Goal: Information Seeking & Learning: Learn about a topic

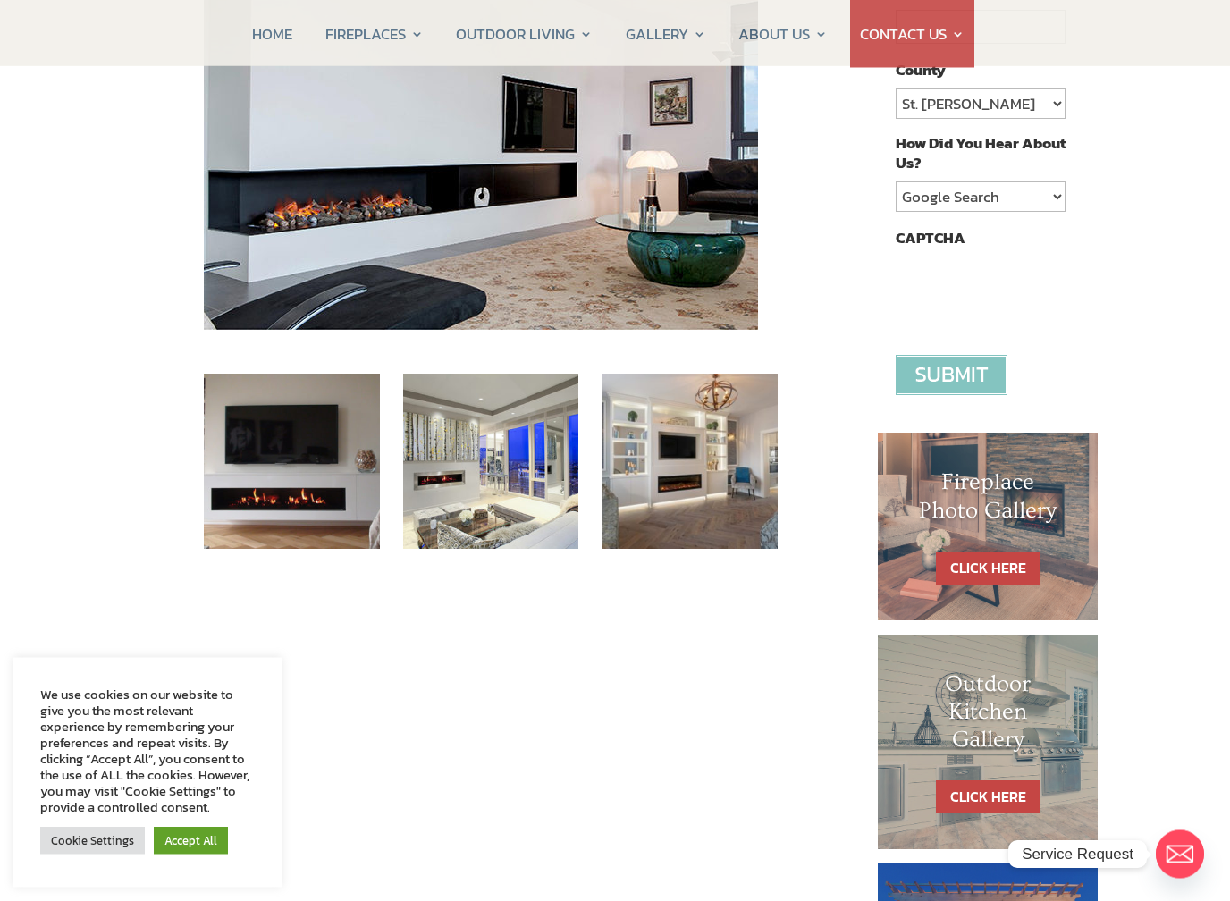
scroll to position [514, 0]
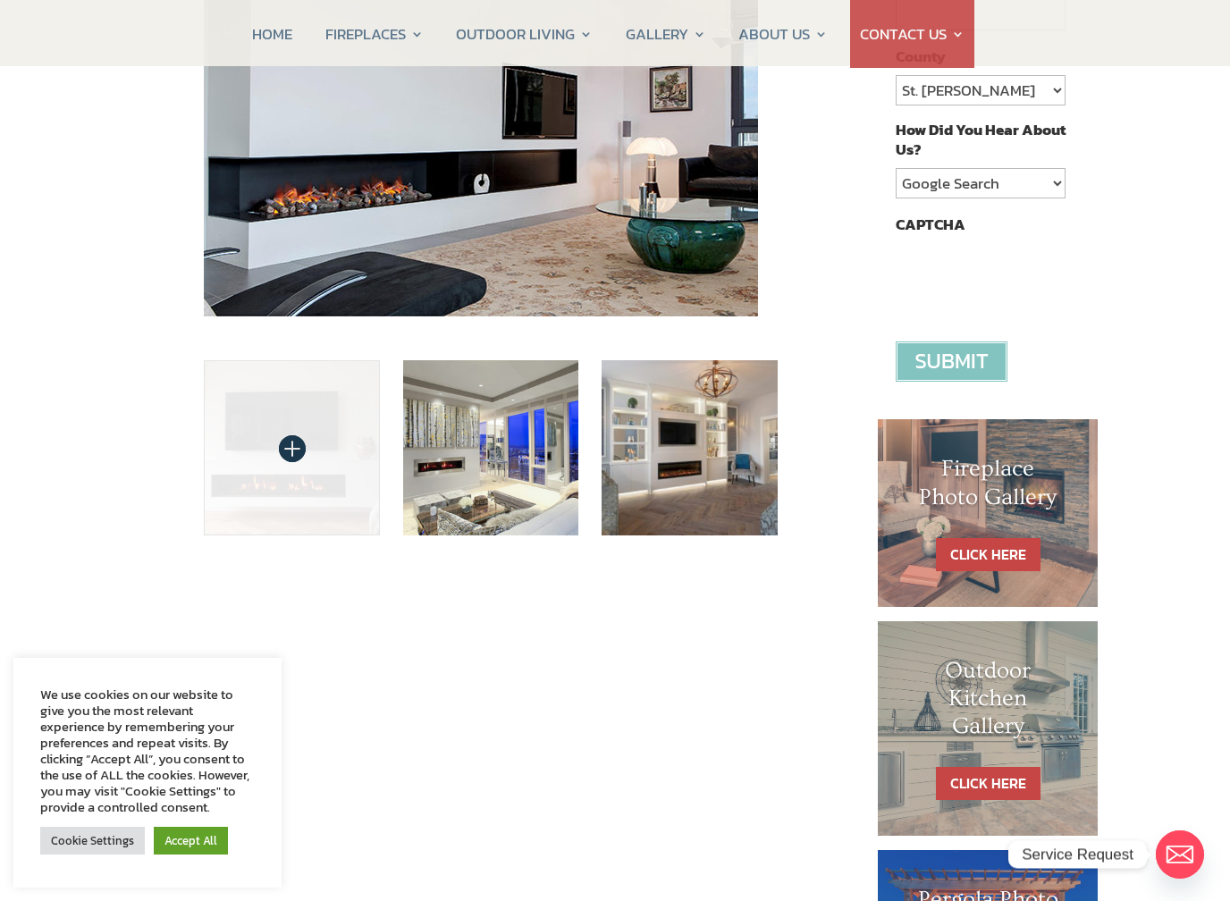
click at [255, 435] on img at bounding box center [292, 448] width 176 height 176
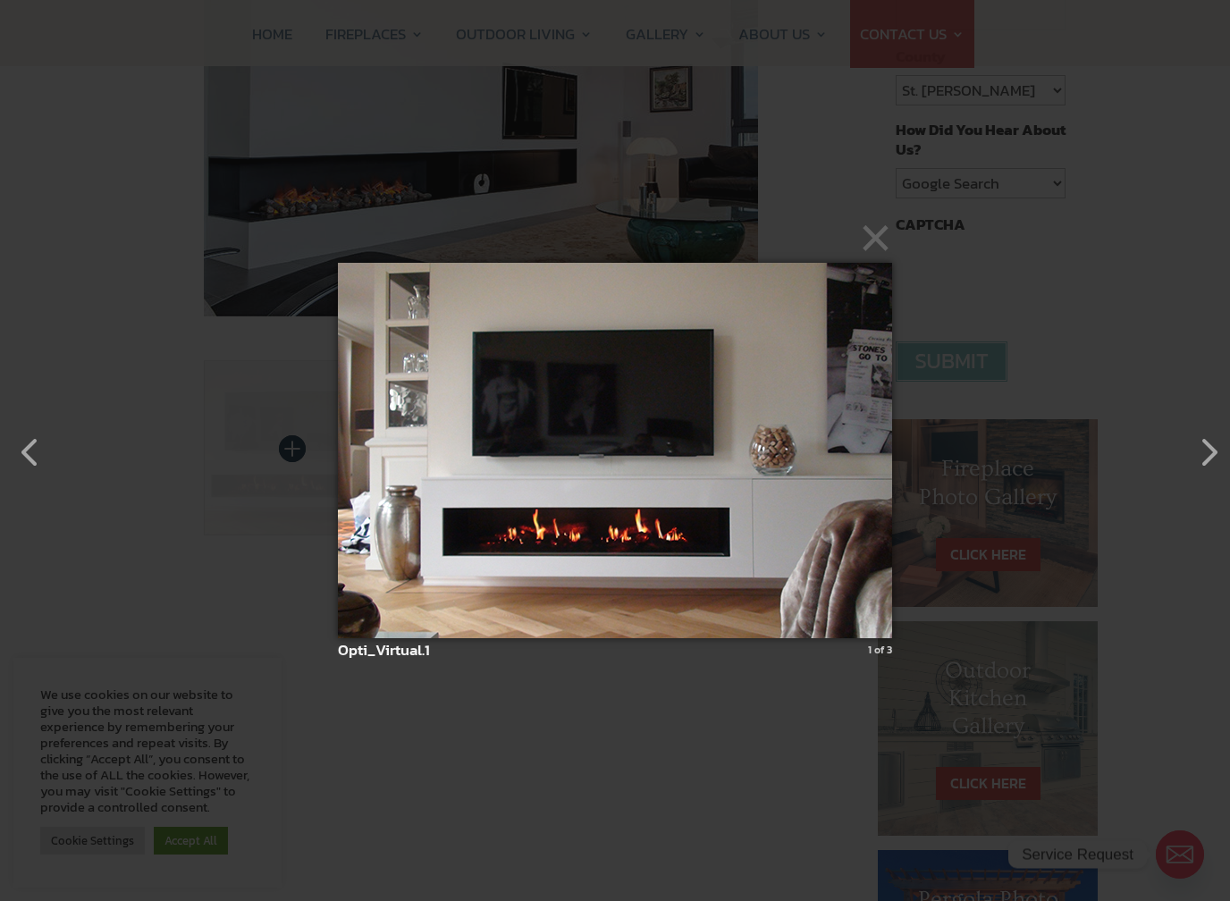
scroll to position [514, 5]
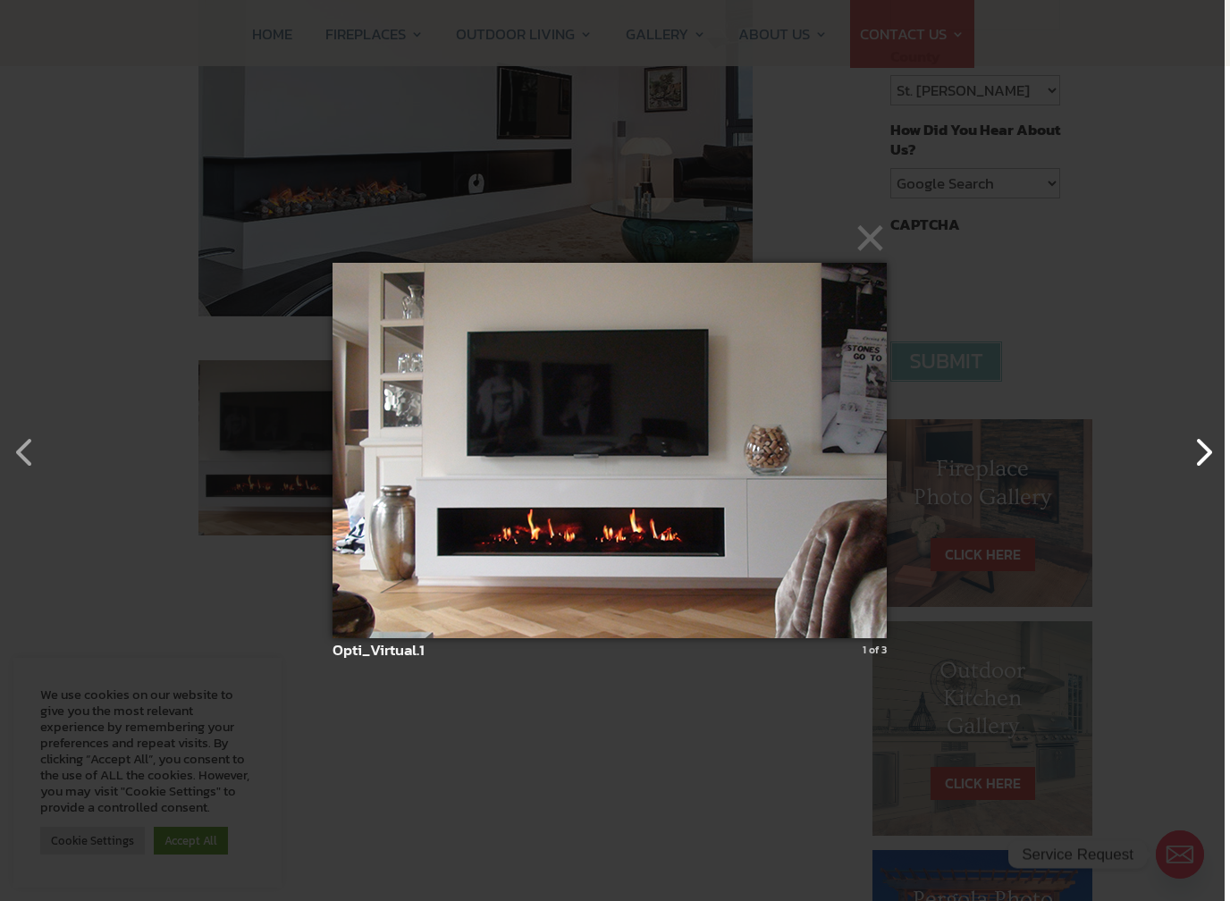
click at [1203, 453] on button "button" at bounding box center [1194, 443] width 43 height 43
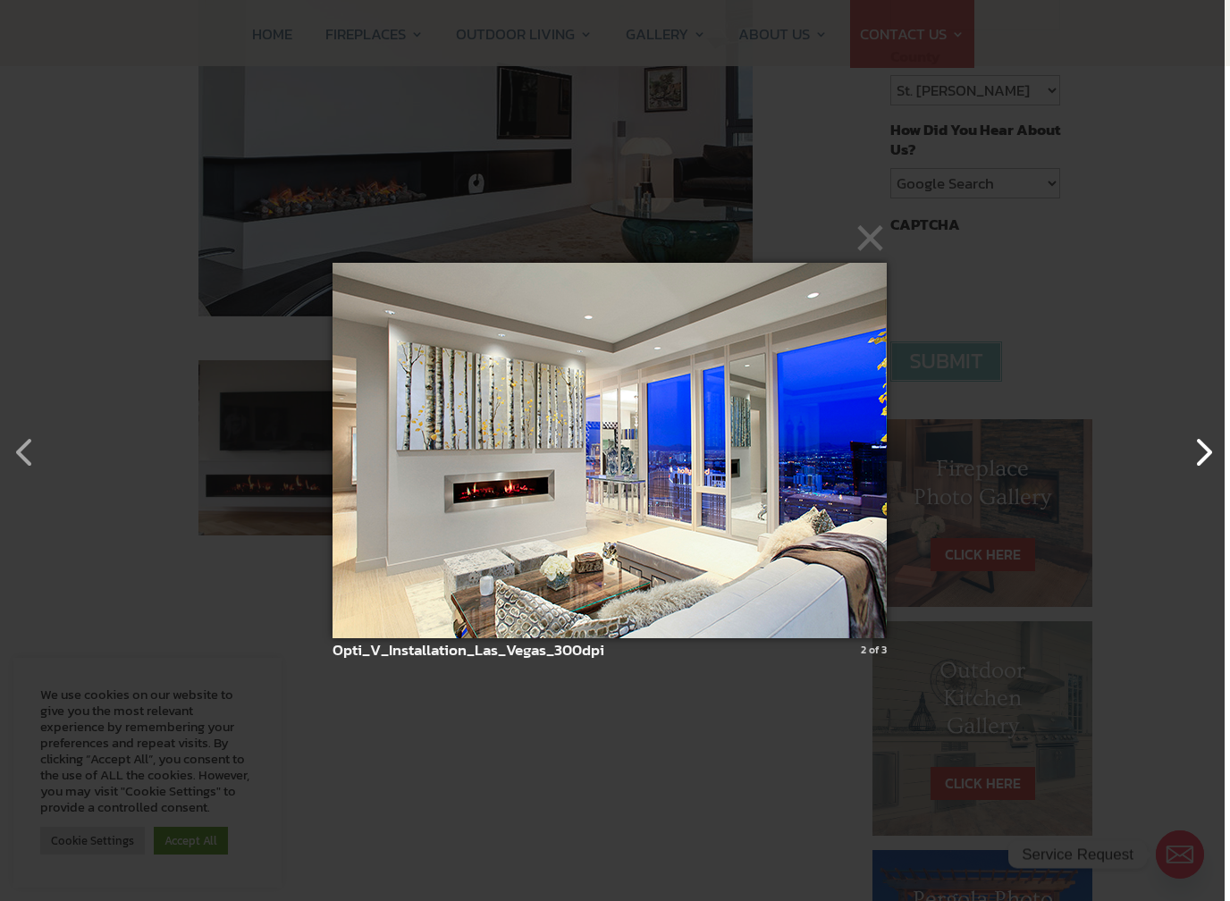
click at [1192, 465] on button "button" at bounding box center [1194, 443] width 43 height 43
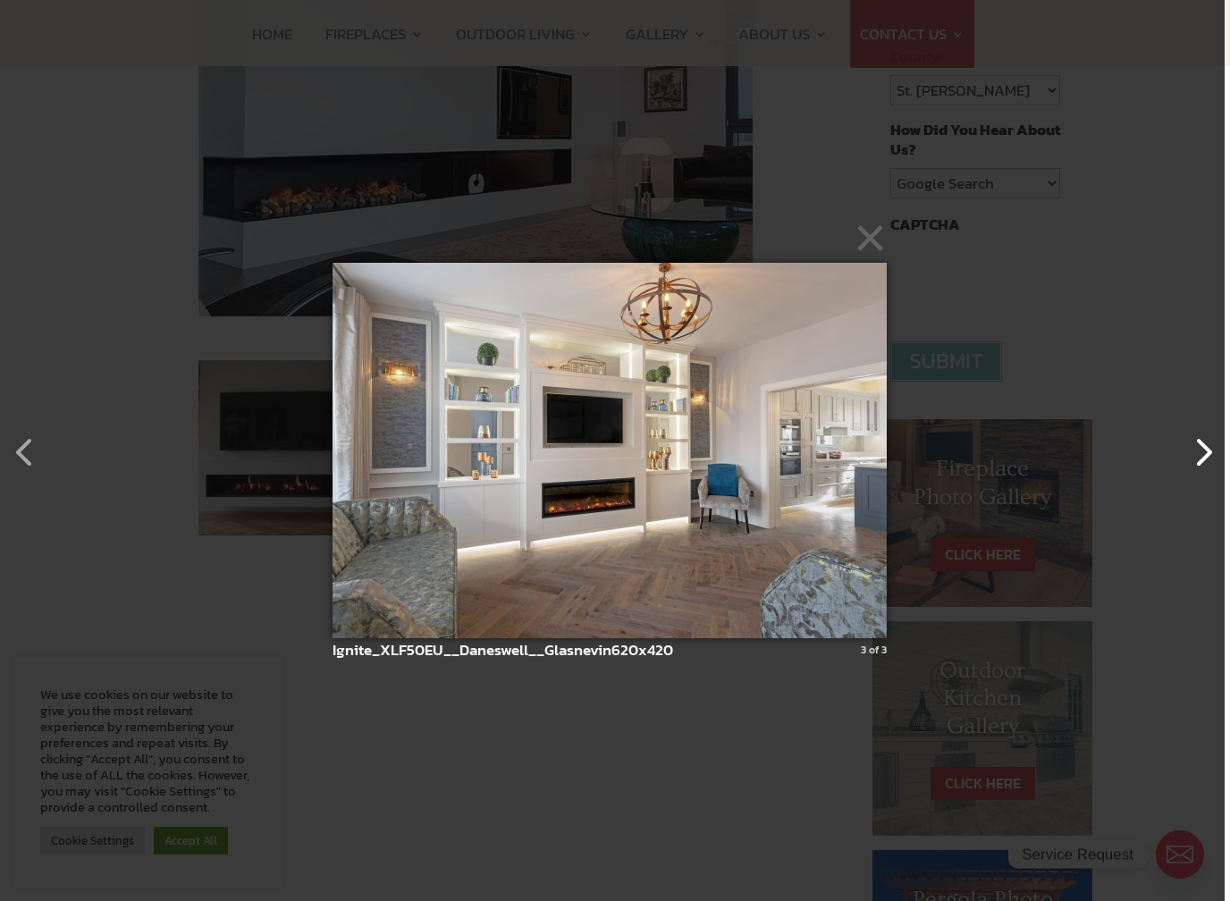
click at [1199, 458] on button "button" at bounding box center [1194, 443] width 43 height 43
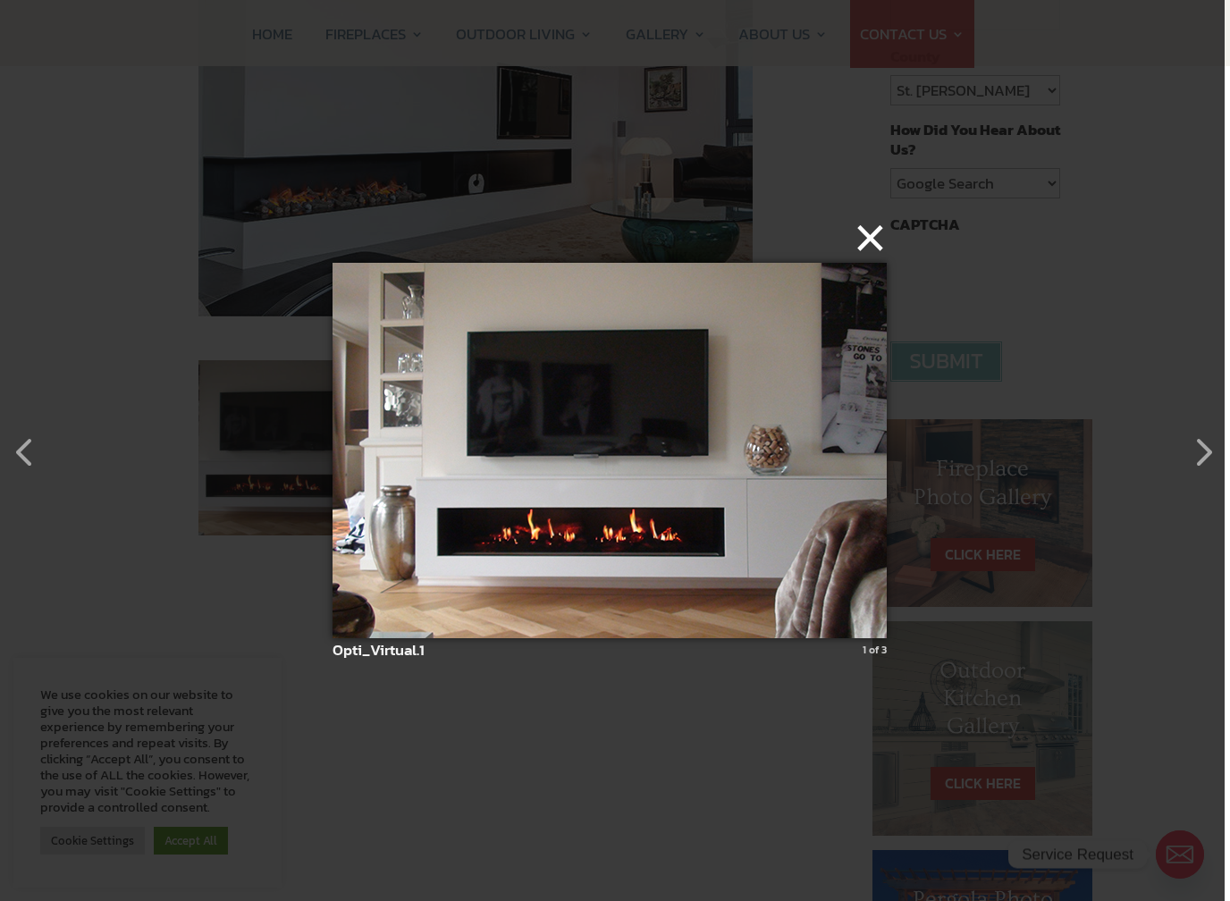
click at [850, 237] on button "×" at bounding box center [615, 237] width 554 height 39
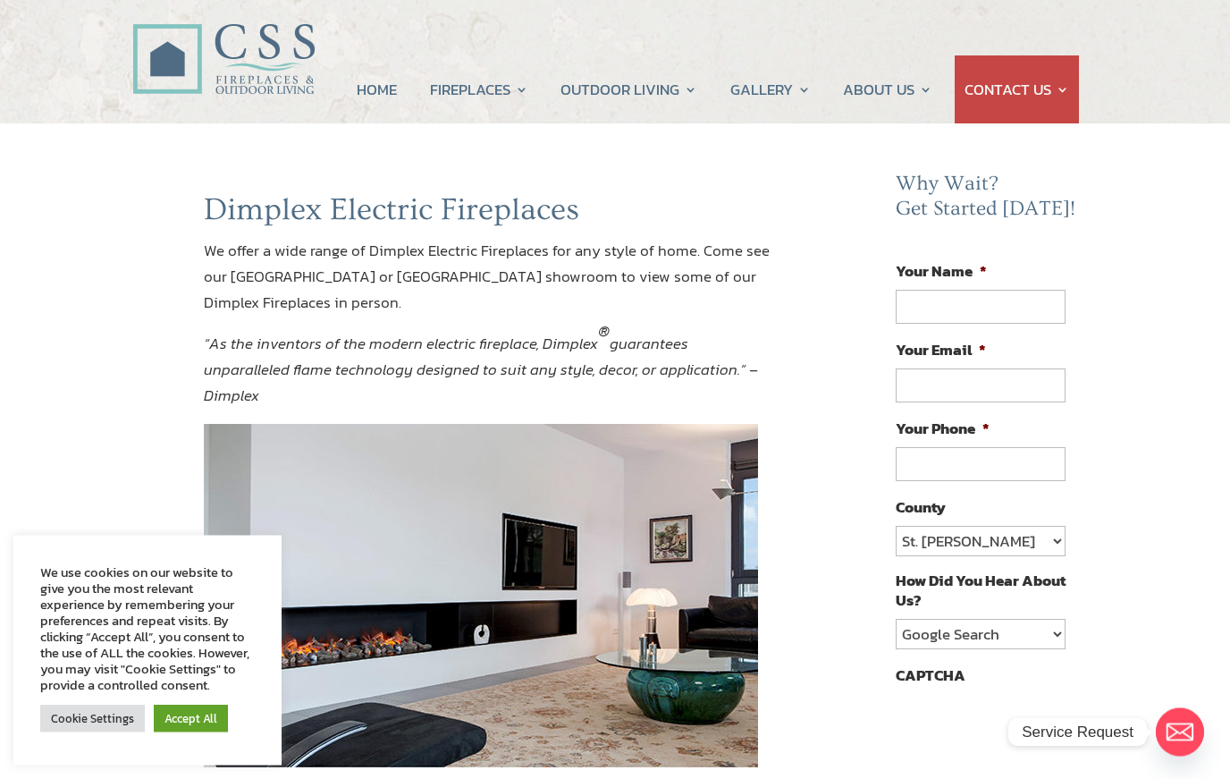
scroll to position [0, 0]
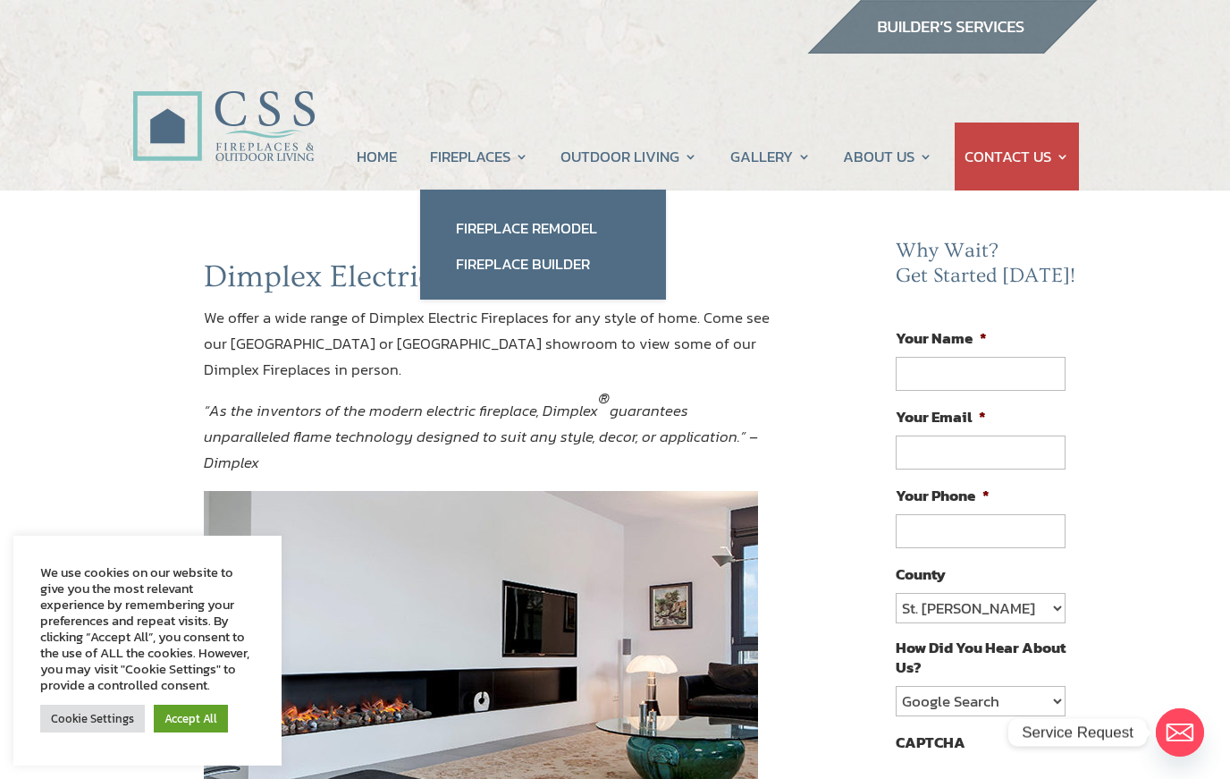
click at [764, 262] on h1 "Dimplex Electric Fireplaces" at bounding box center [491, 281] width 574 height 46
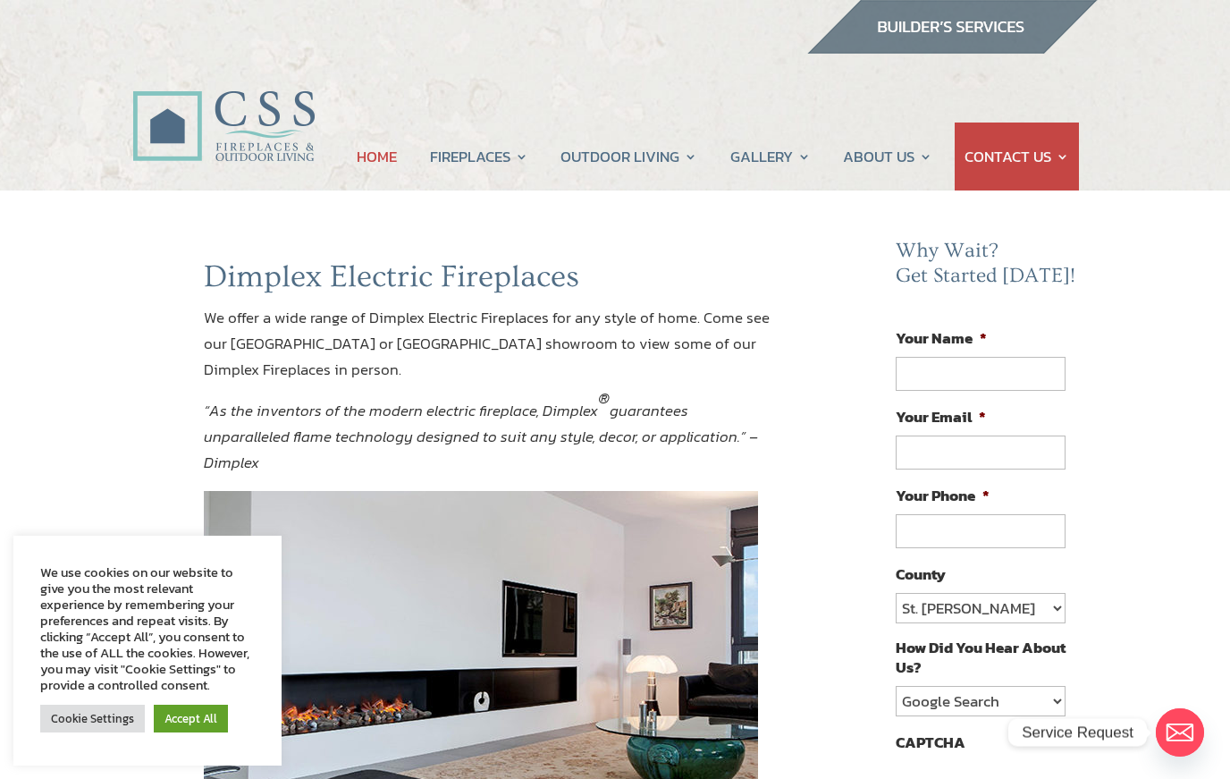
click at [371, 158] on link "HOME" at bounding box center [377, 156] width 40 height 68
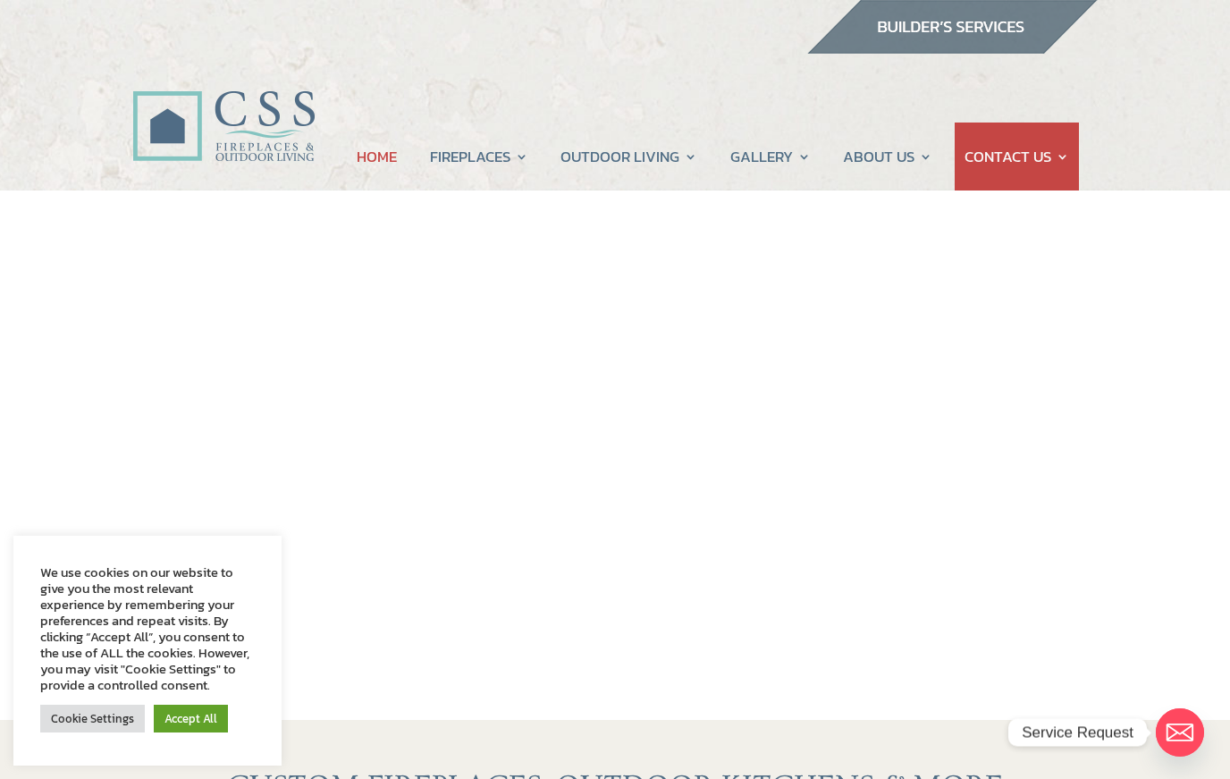
click at [191, 701] on div "Cookie Settings Accept All" at bounding box center [147, 718] width 215 height 37
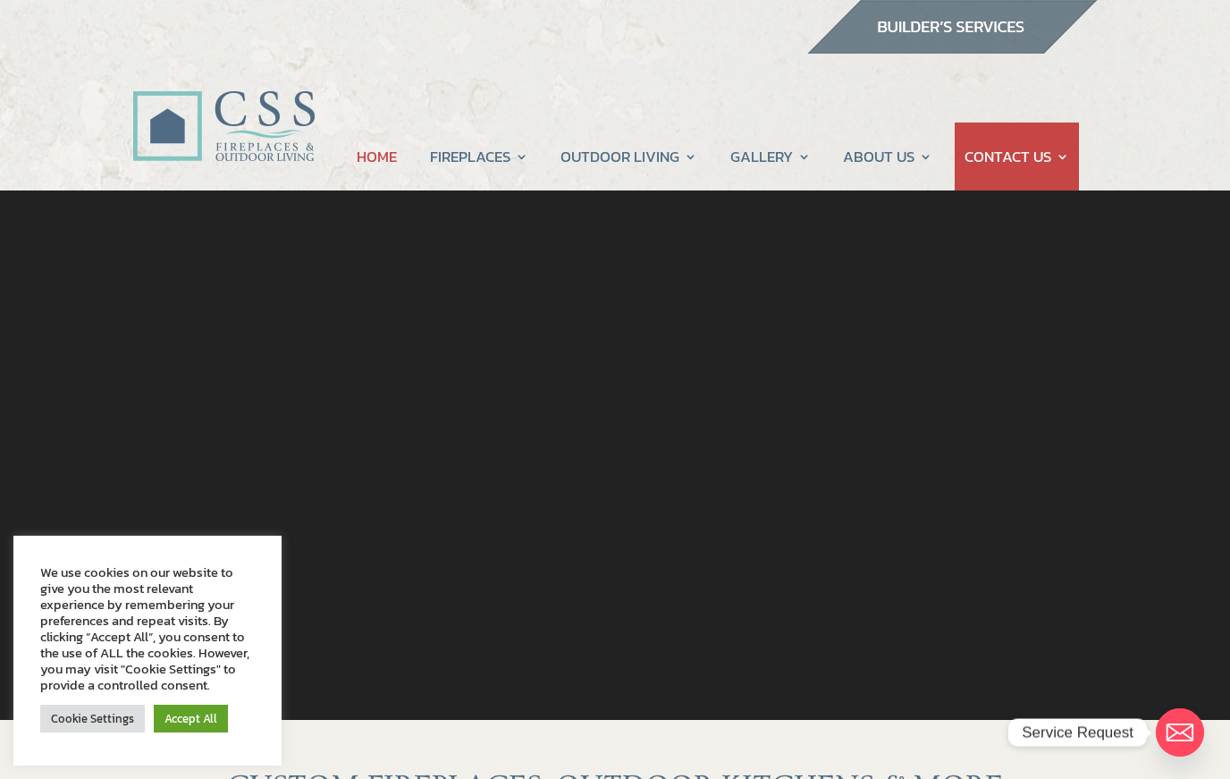
click at [76, 731] on link "Cookie Settings" at bounding box center [92, 719] width 105 height 28
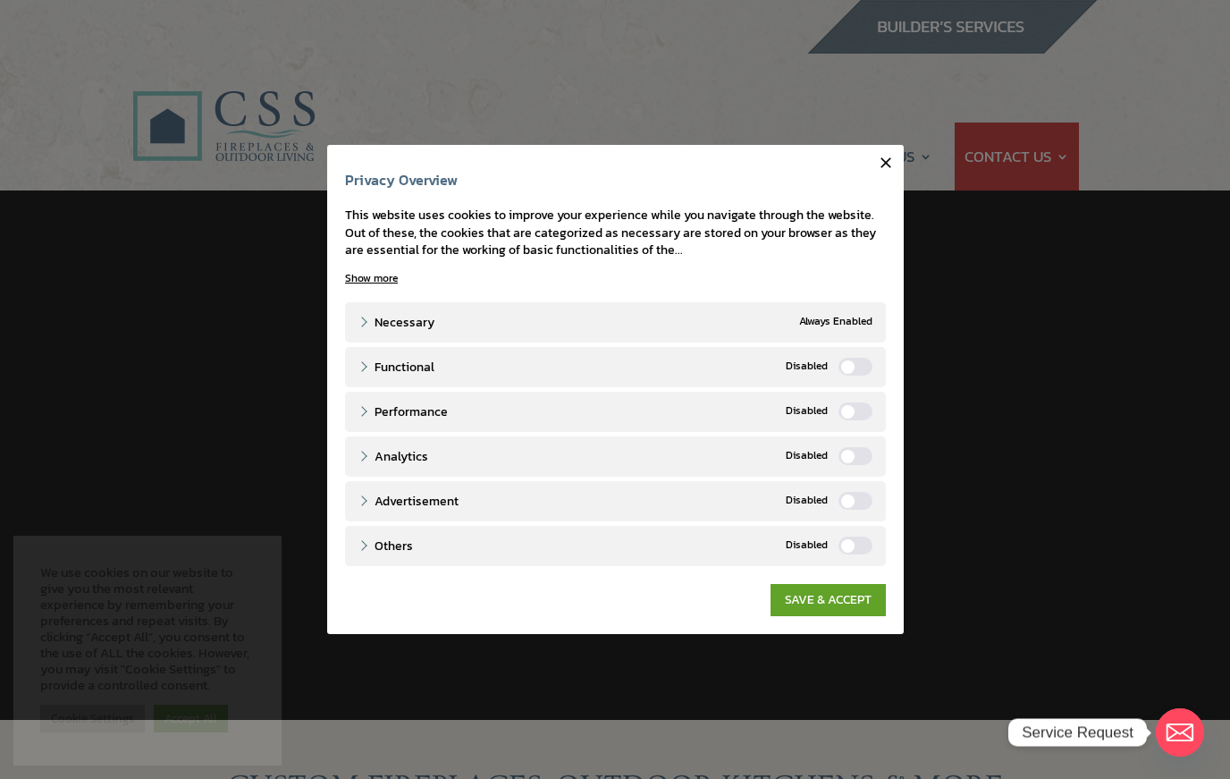
click at [869, 182] on h4 "Privacy Overview" at bounding box center [615, 185] width 541 height 26
click at [902, 169] on button "Close" at bounding box center [886, 163] width 36 height 36
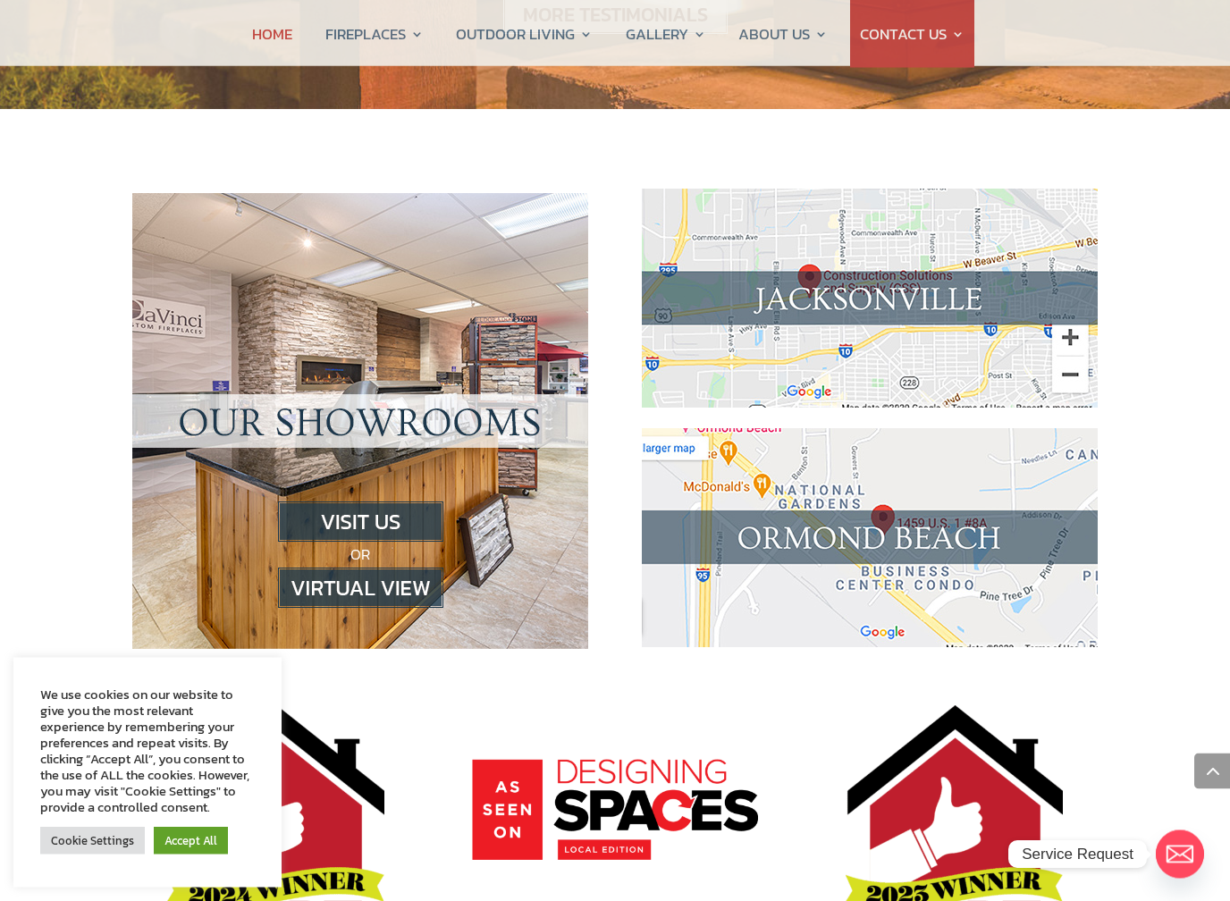
scroll to position [1707, 0]
click at [384, 568] on img at bounding box center [360, 588] width 165 height 40
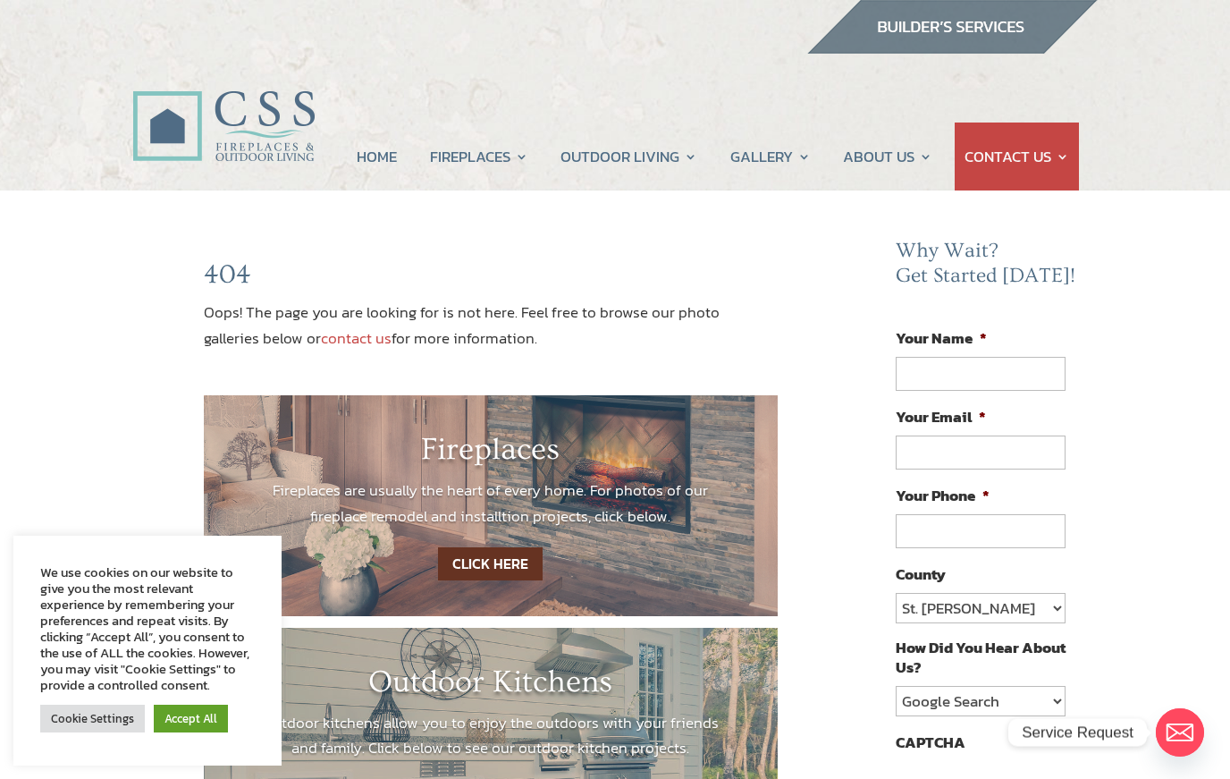
click at [506, 553] on link "CLICK HERE" at bounding box center [490, 563] width 105 height 33
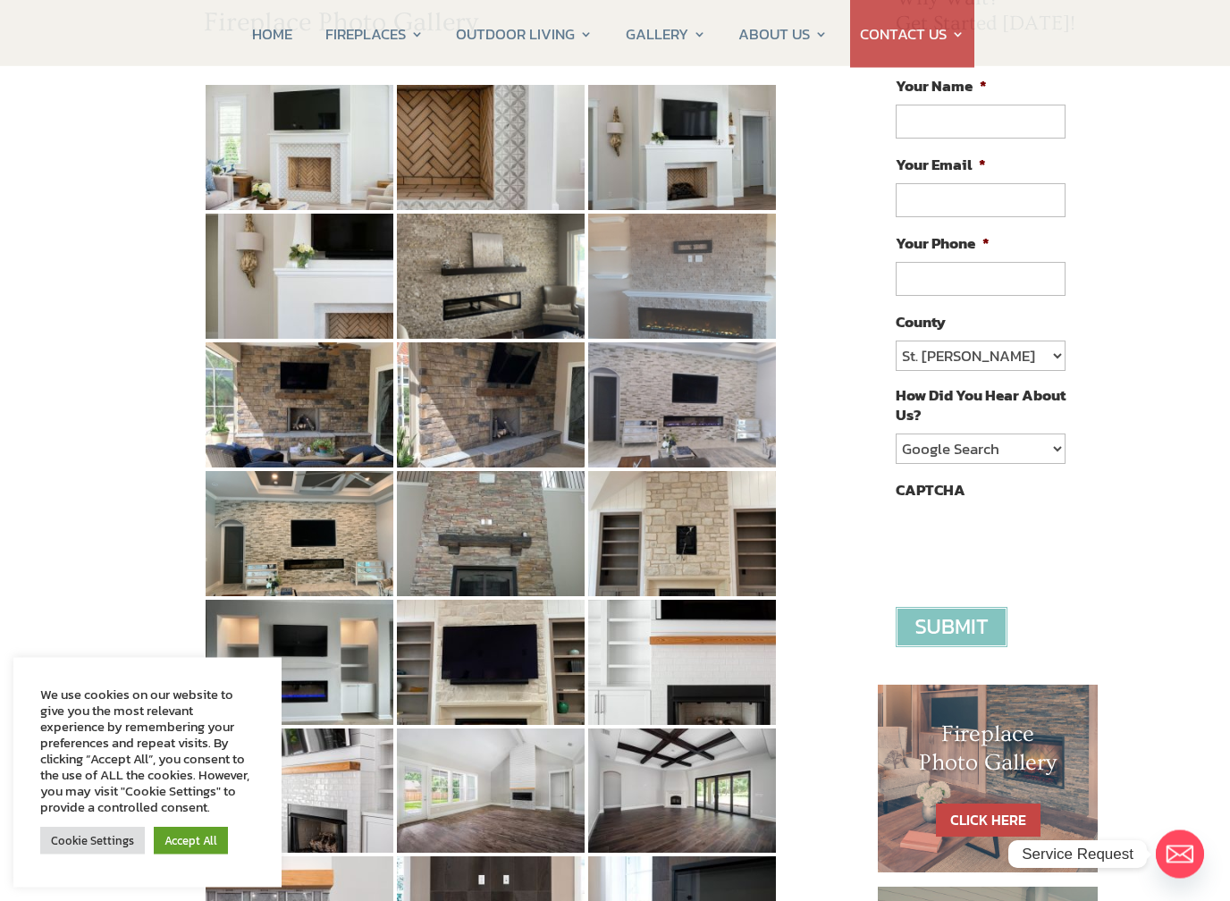
scroll to position [252, 0]
click at [688, 309] on img at bounding box center [682, 276] width 188 height 125
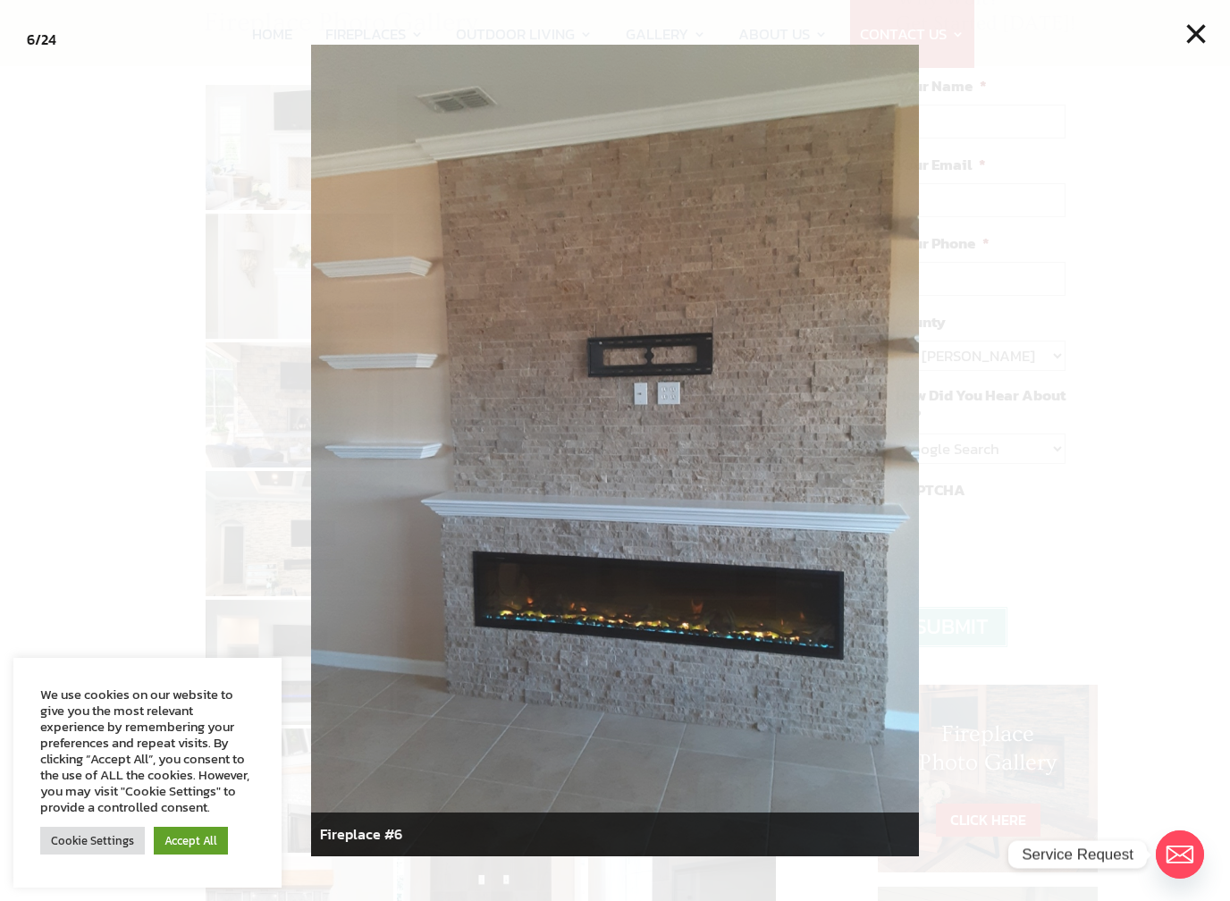
click at [1187, 35] on button "×" at bounding box center [1196, 33] width 39 height 39
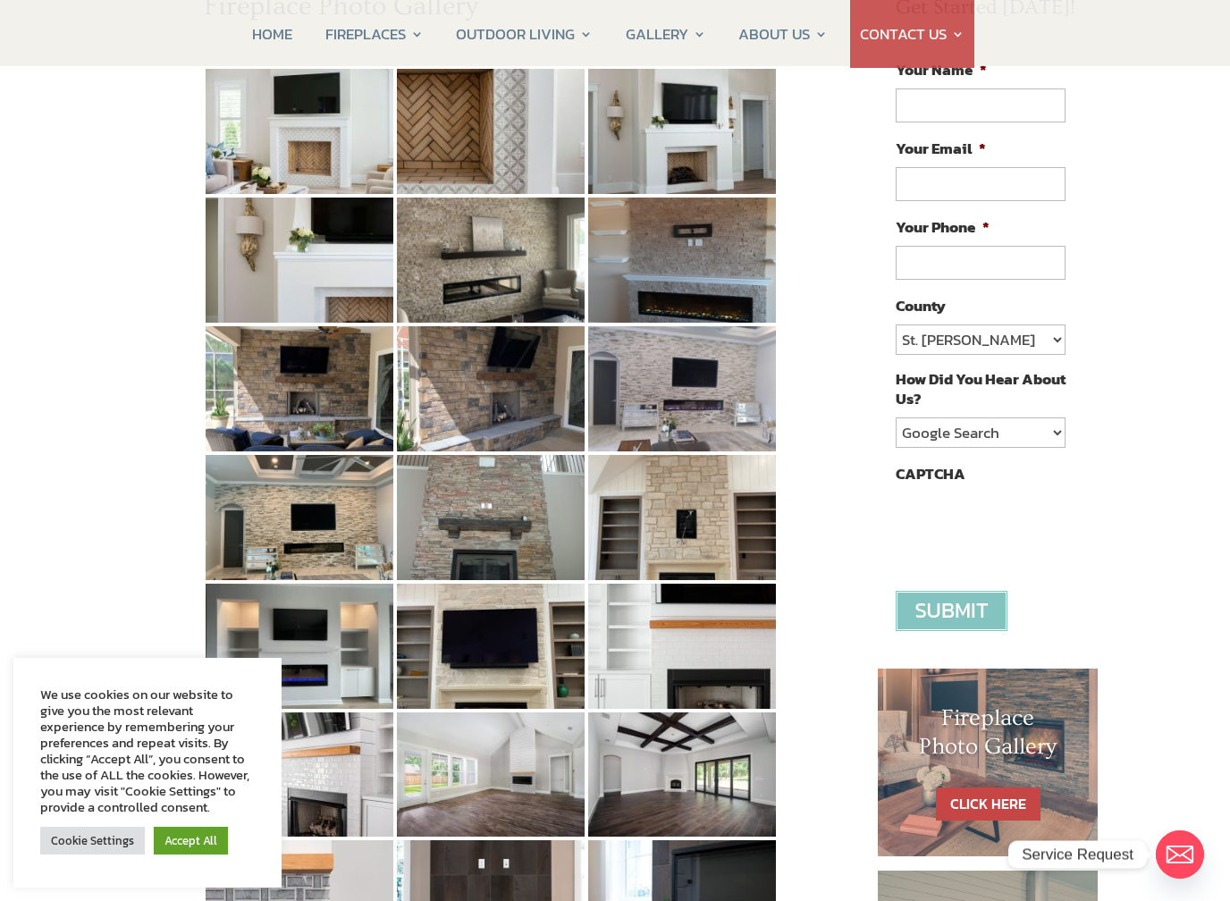
scroll to position [267, 0]
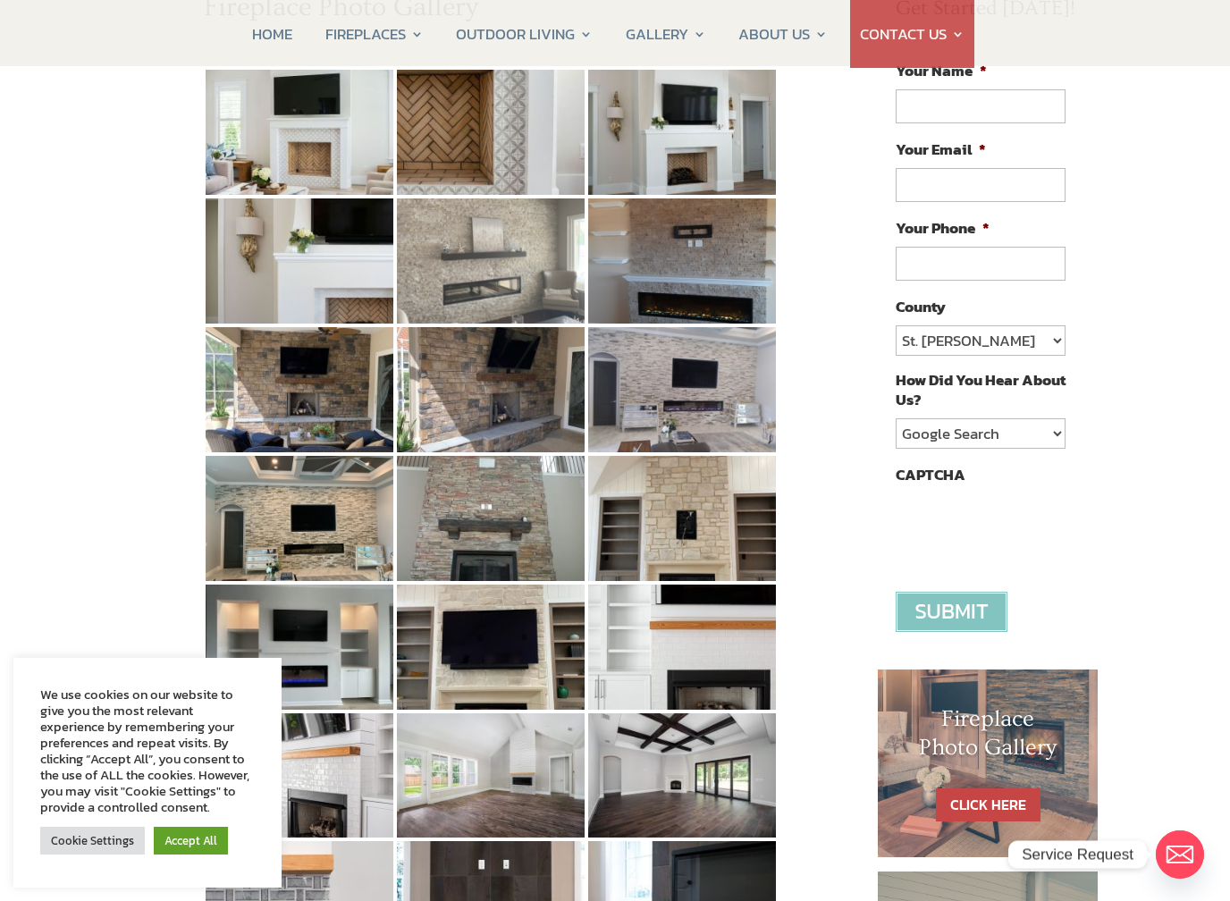
click at [499, 286] on img at bounding box center [491, 260] width 188 height 125
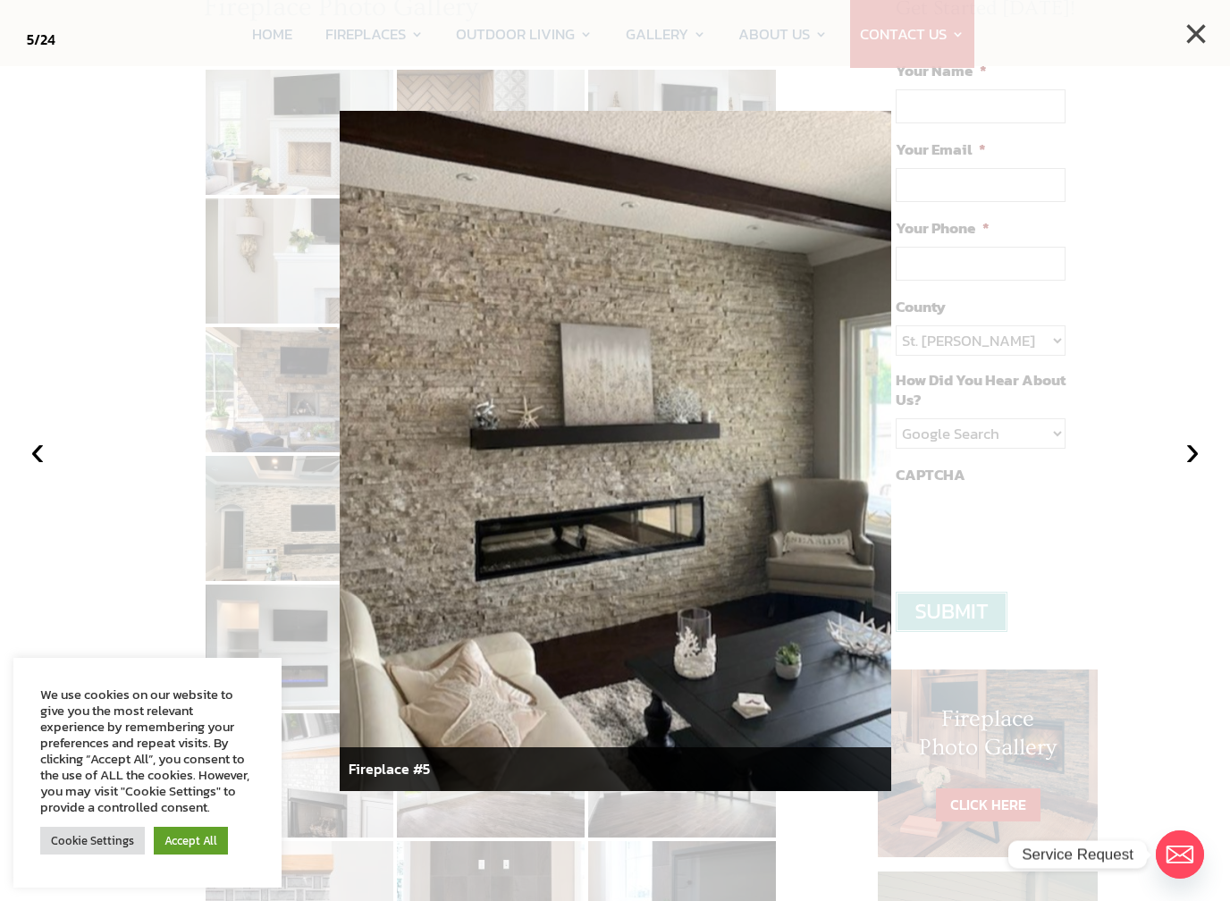
click at [1186, 42] on button "×" at bounding box center [1196, 33] width 39 height 39
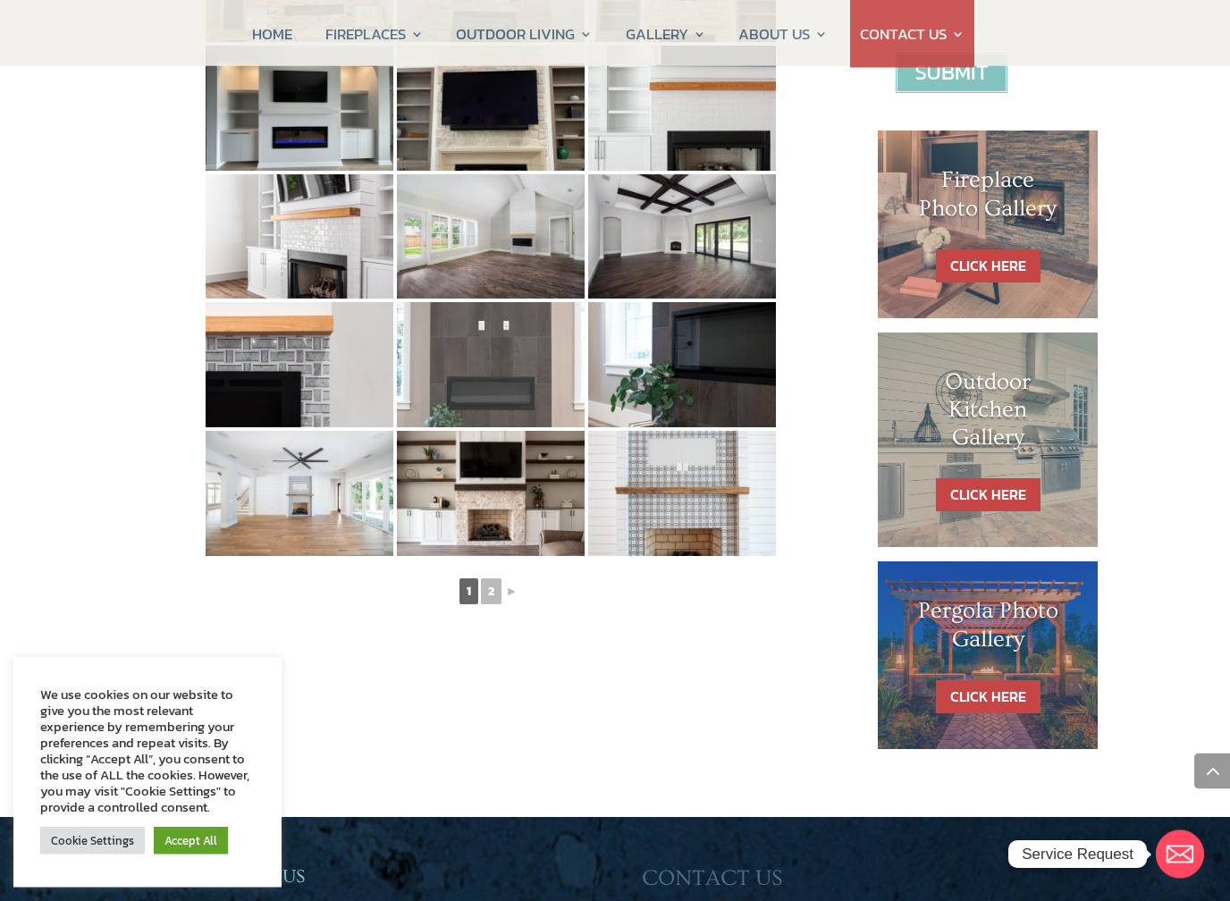
scroll to position [807, 0]
click at [491, 377] on img at bounding box center [491, 364] width 188 height 125
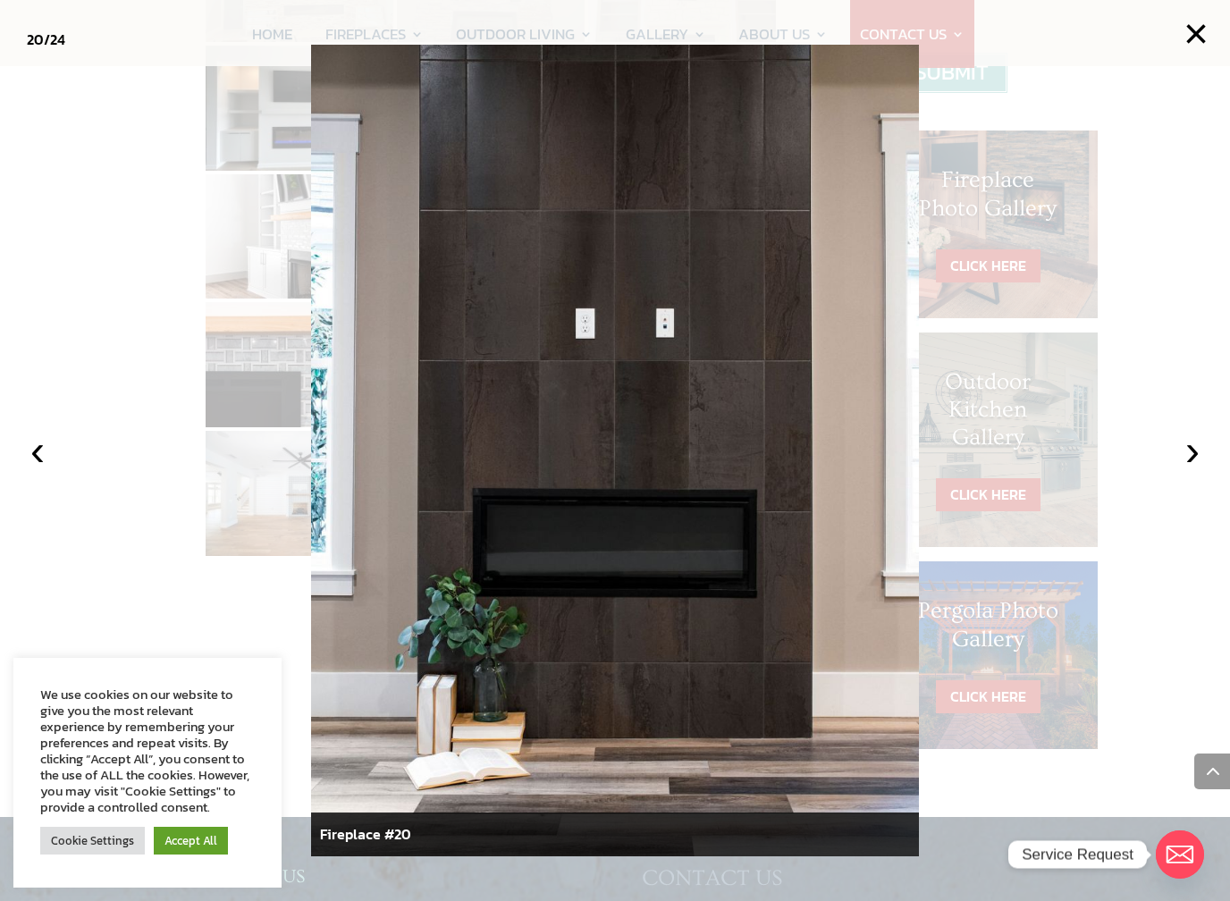
click at [1180, 40] on button "×" at bounding box center [1196, 33] width 39 height 39
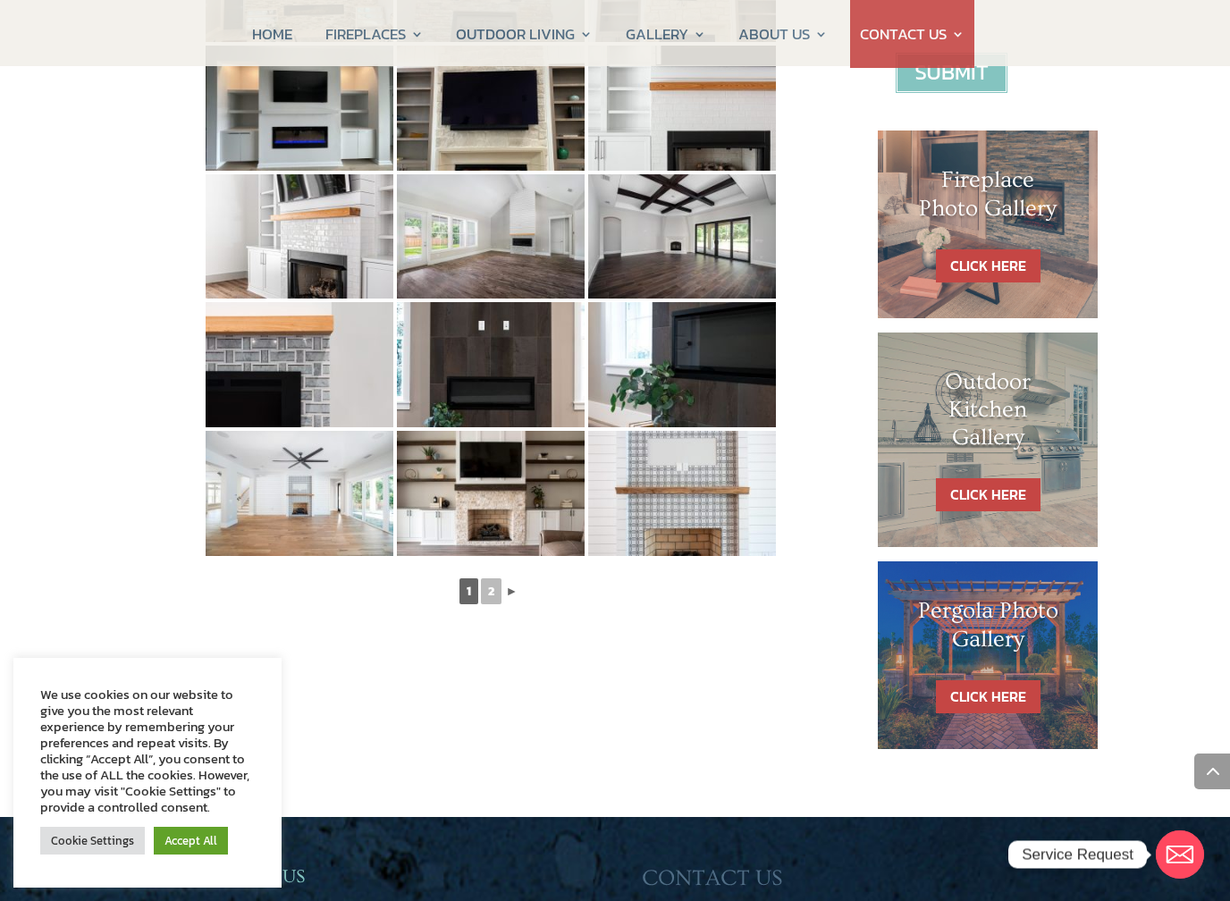
click at [504, 593] on link "►" at bounding box center [512, 591] width 16 height 22
click at [494, 592] on link "2" at bounding box center [491, 592] width 21 height 26
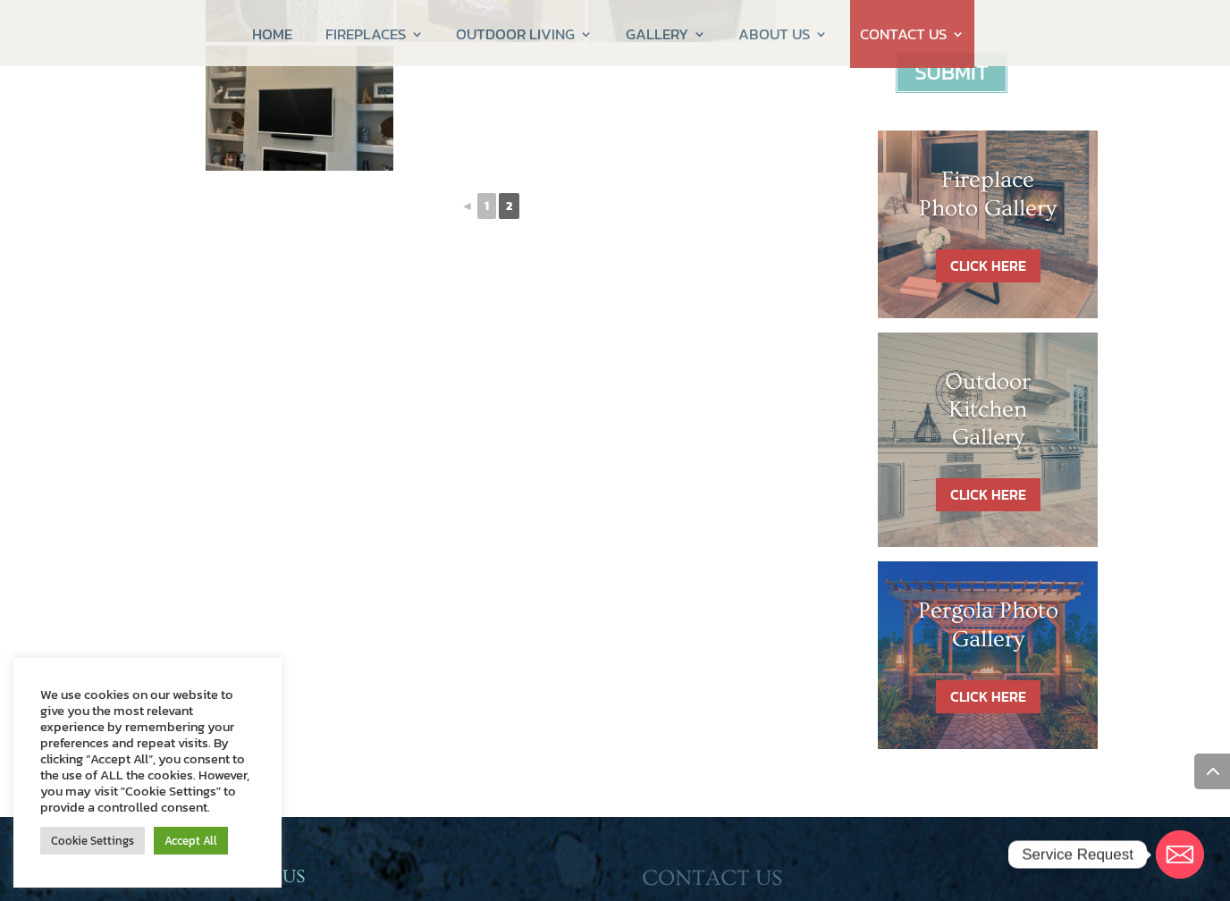
click at [504, 597] on div "Fireplace Photo Gallery ◄ 1 2" at bounding box center [490, 90] width 717 height 1317
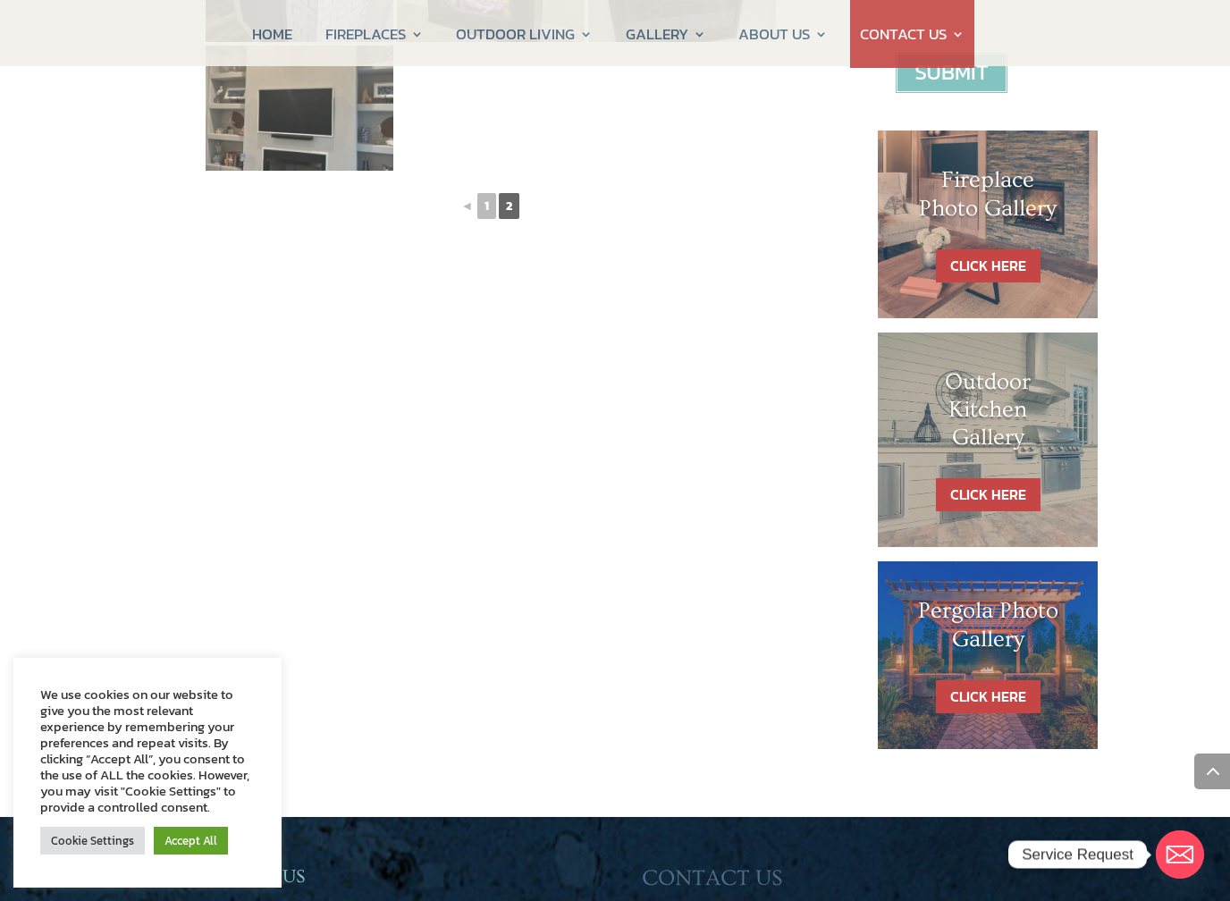
click at [298, 130] on img at bounding box center [300, 108] width 188 height 125
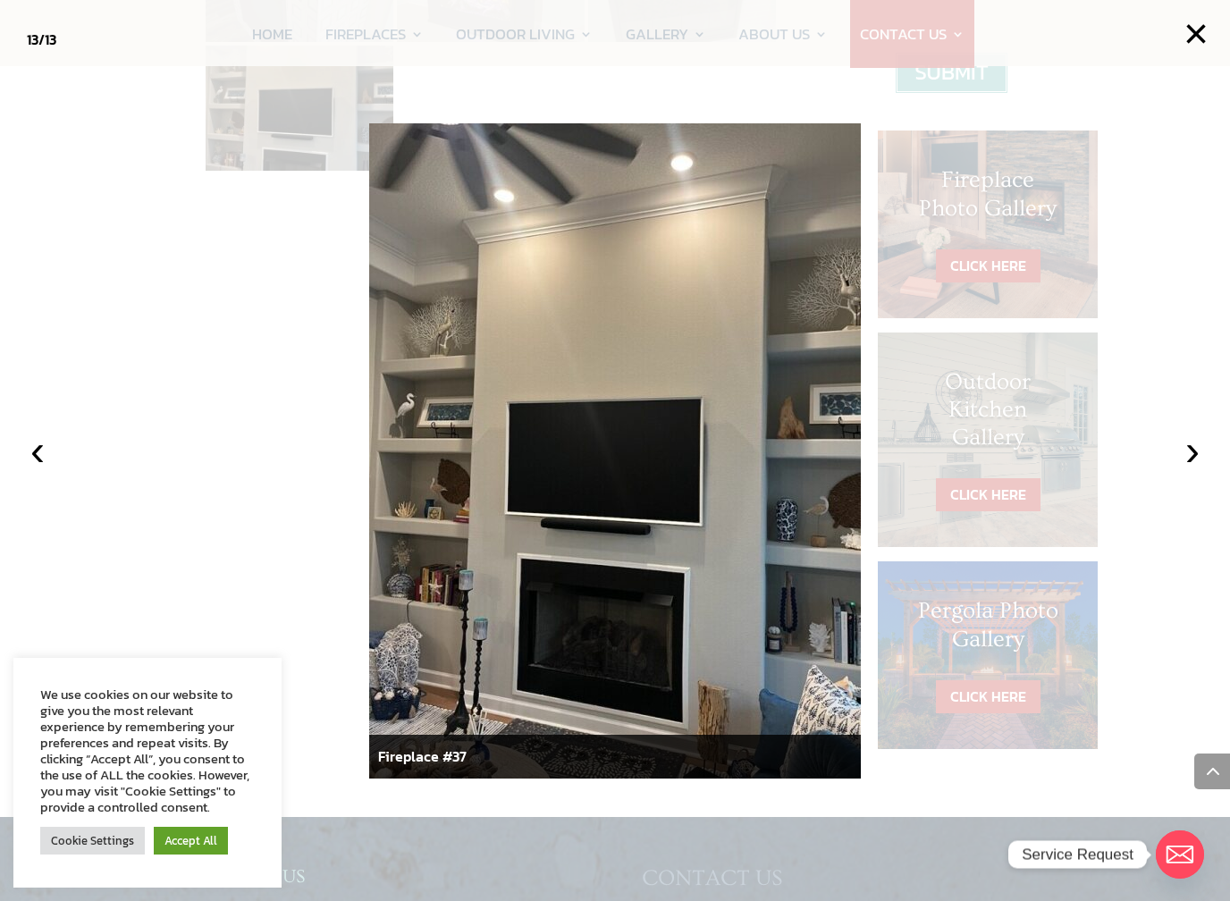
click at [1195, 33] on button "×" at bounding box center [1196, 33] width 39 height 39
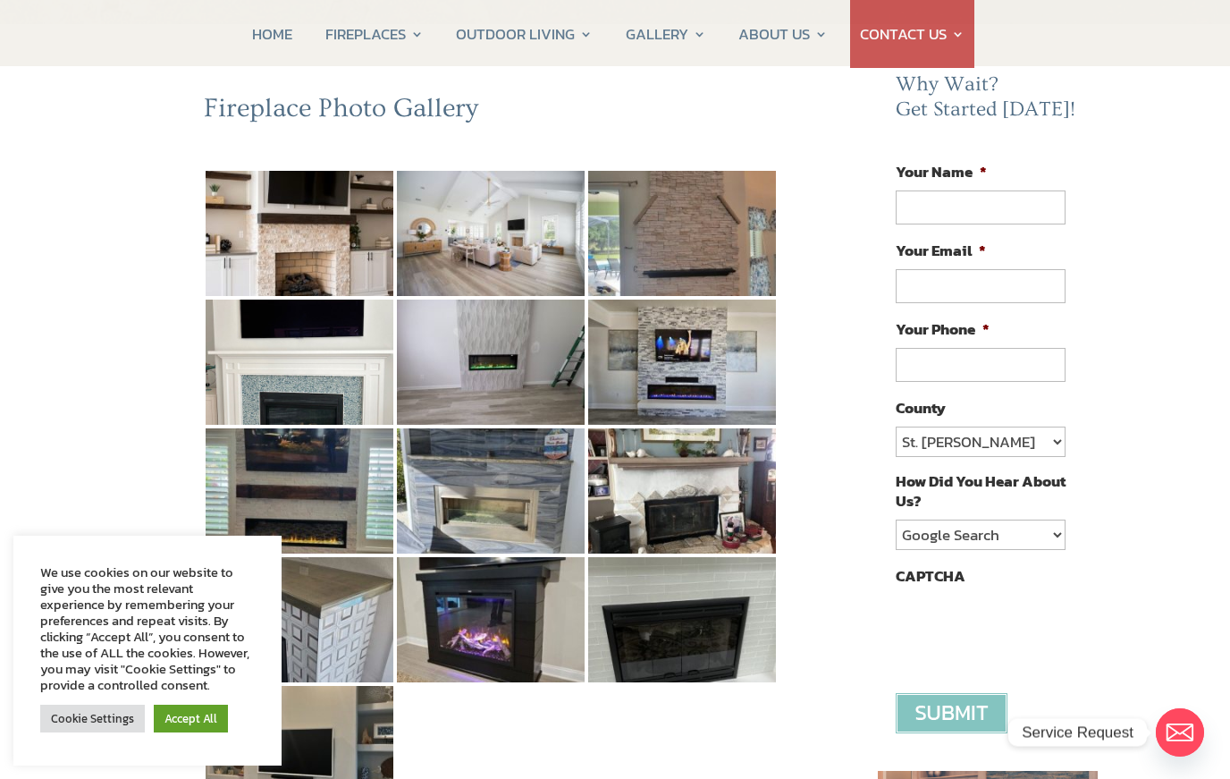
scroll to position [165, 0]
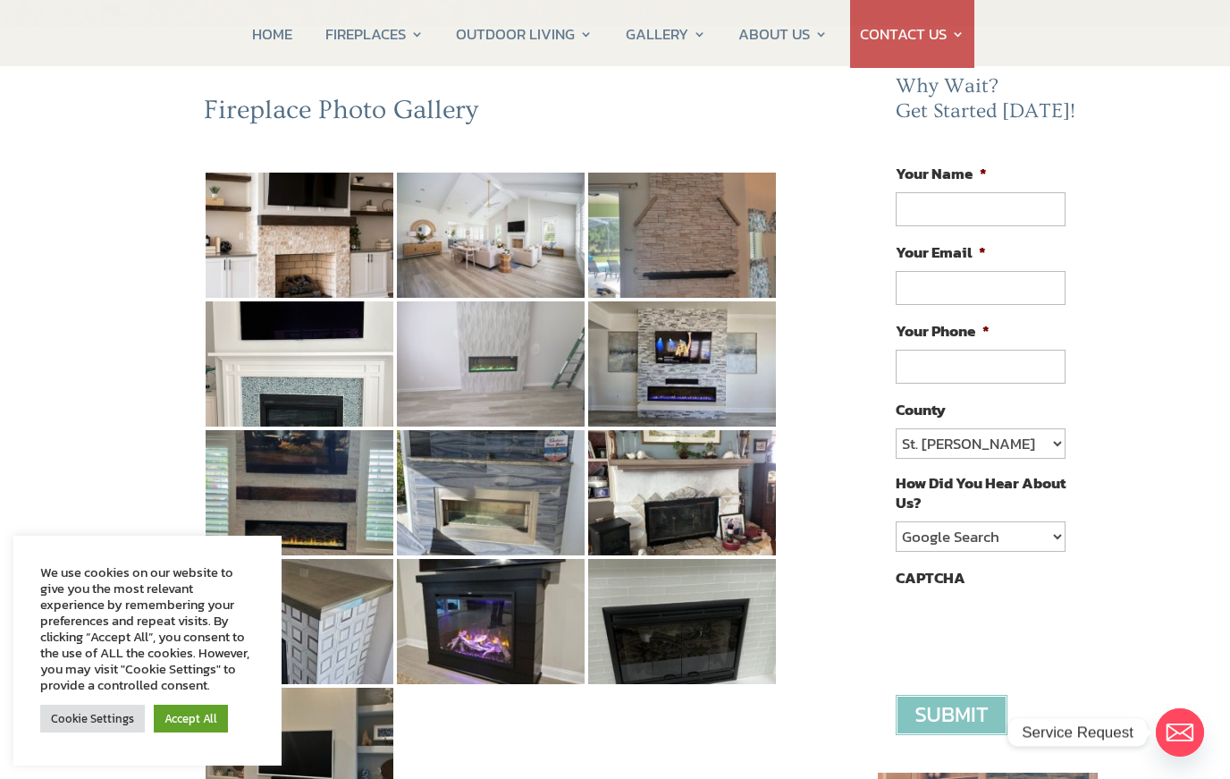
click at [523, 361] on img at bounding box center [491, 363] width 188 height 125
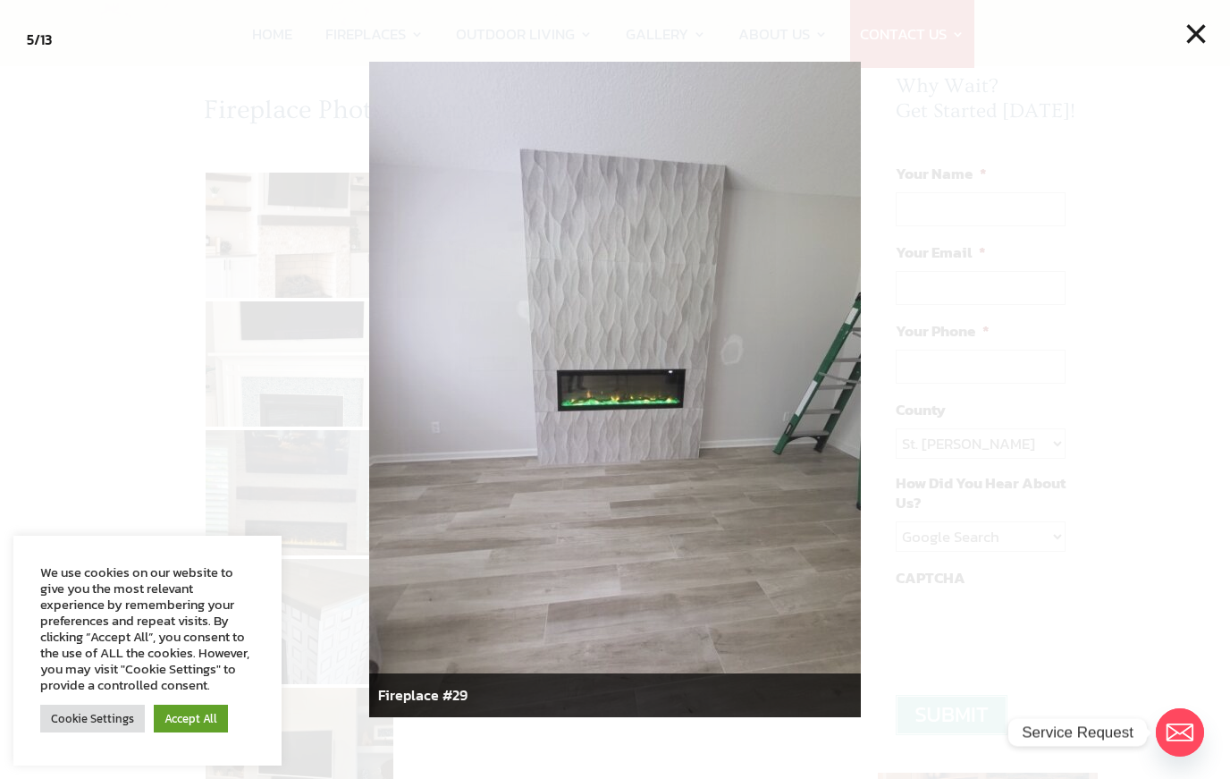
click at [1194, 41] on button "×" at bounding box center [1196, 33] width 39 height 39
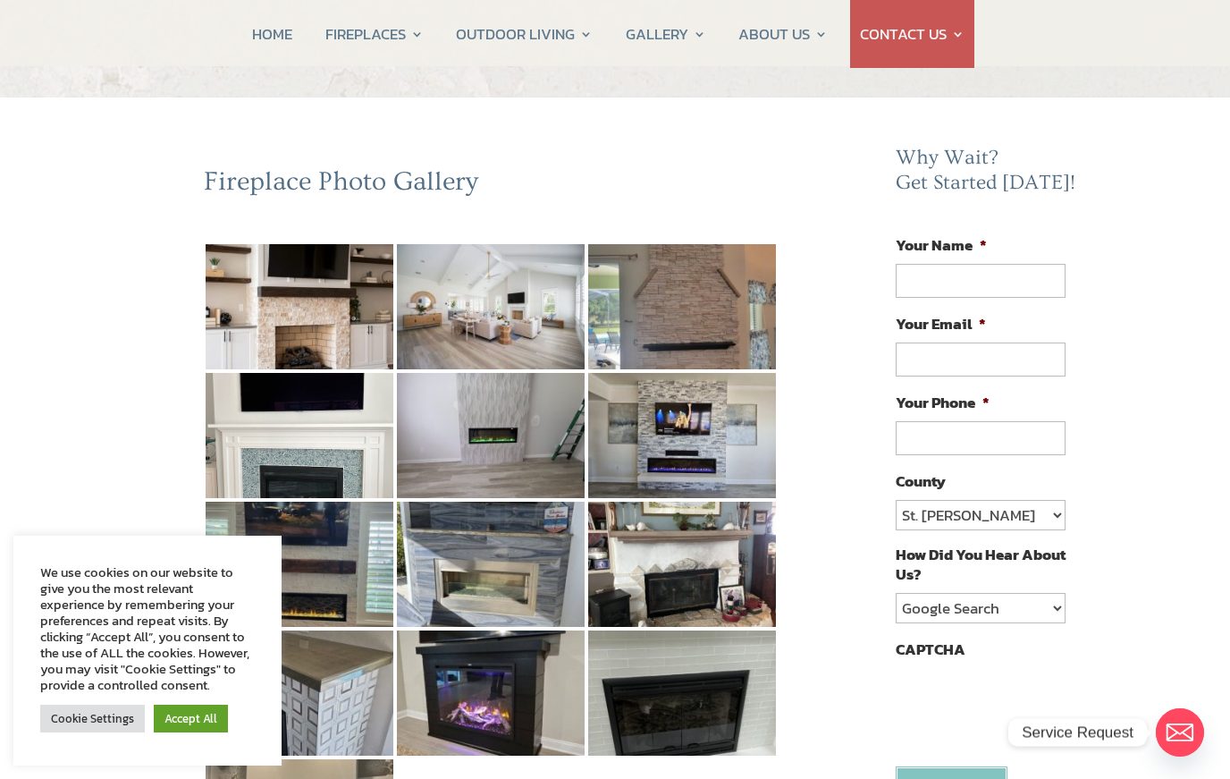
scroll to position [90, 0]
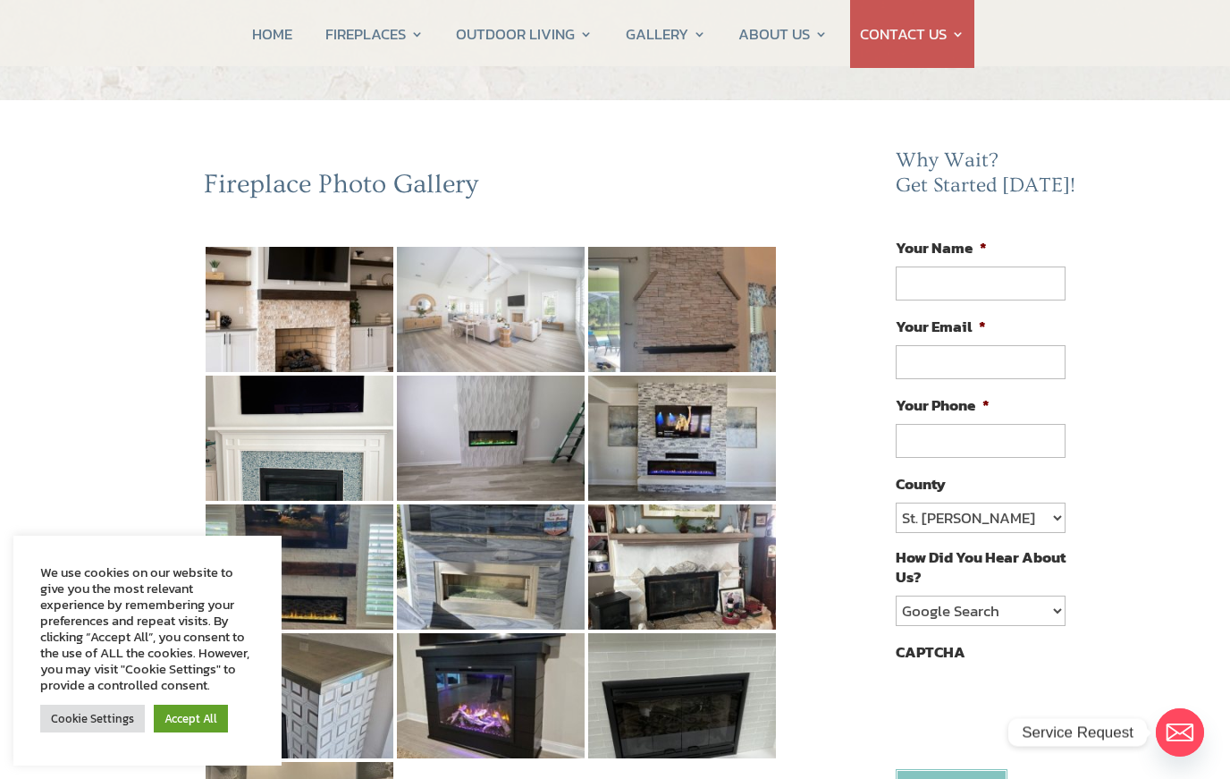
click at [534, 317] on img at bounding box center [491, 309] width 188 height 125
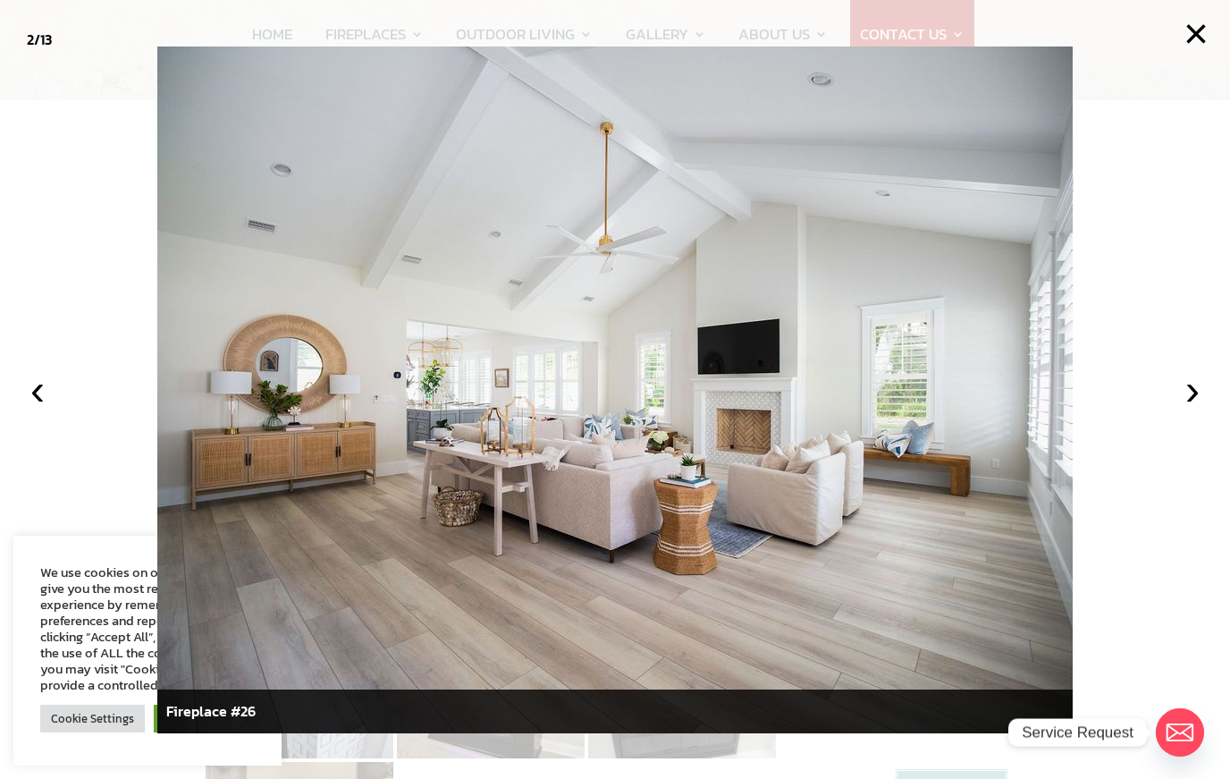
click at [1191, 33] on button "×" at bounding box center [1196, 33] width 39 height 39
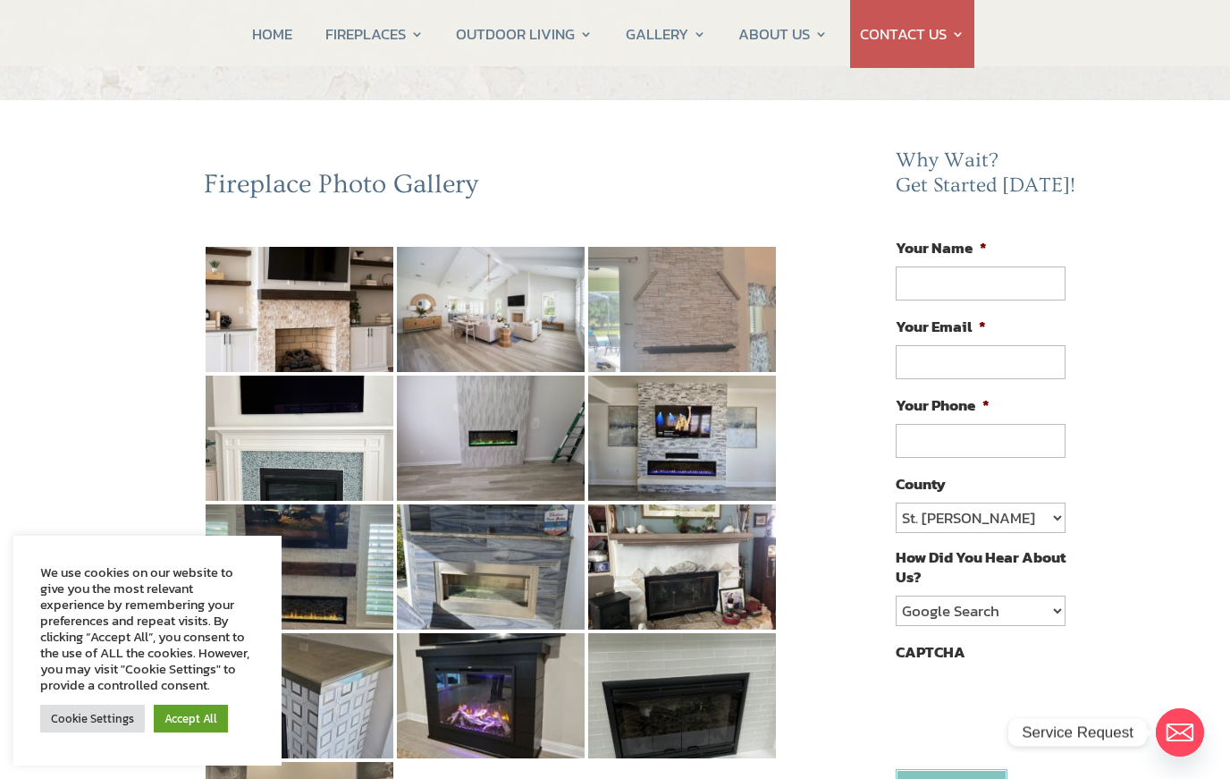
click at [722, 312] on img at bounding box center [682, 309] width 188 height 125
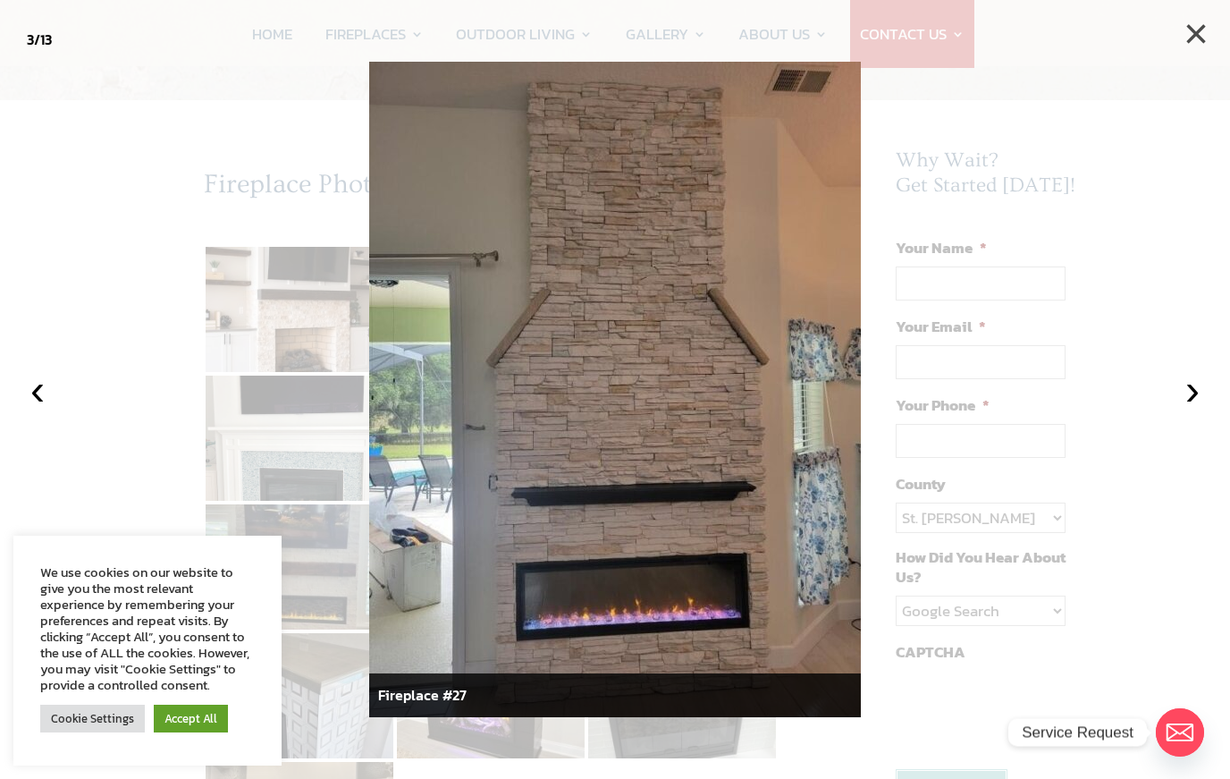
click at [1204, 35] on button "×" at bounding box center [1196, 33] width 39 height 39
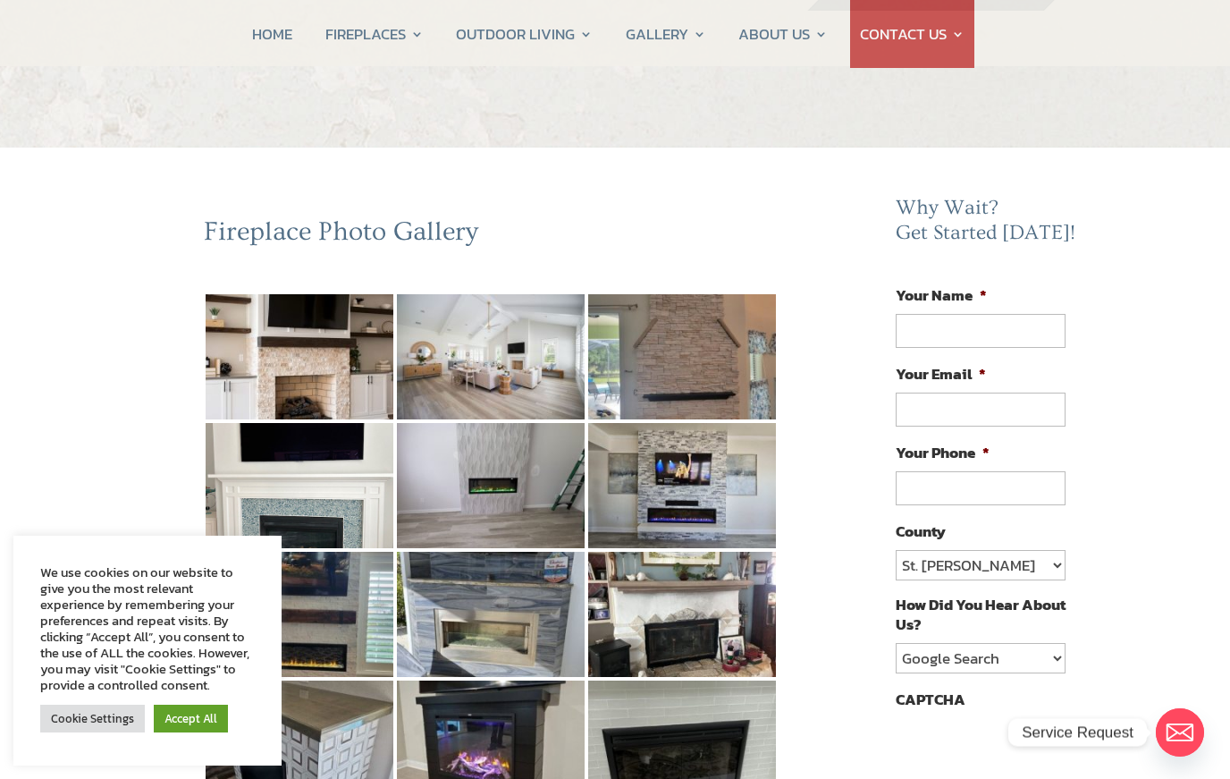
scroll to position [0, 0]
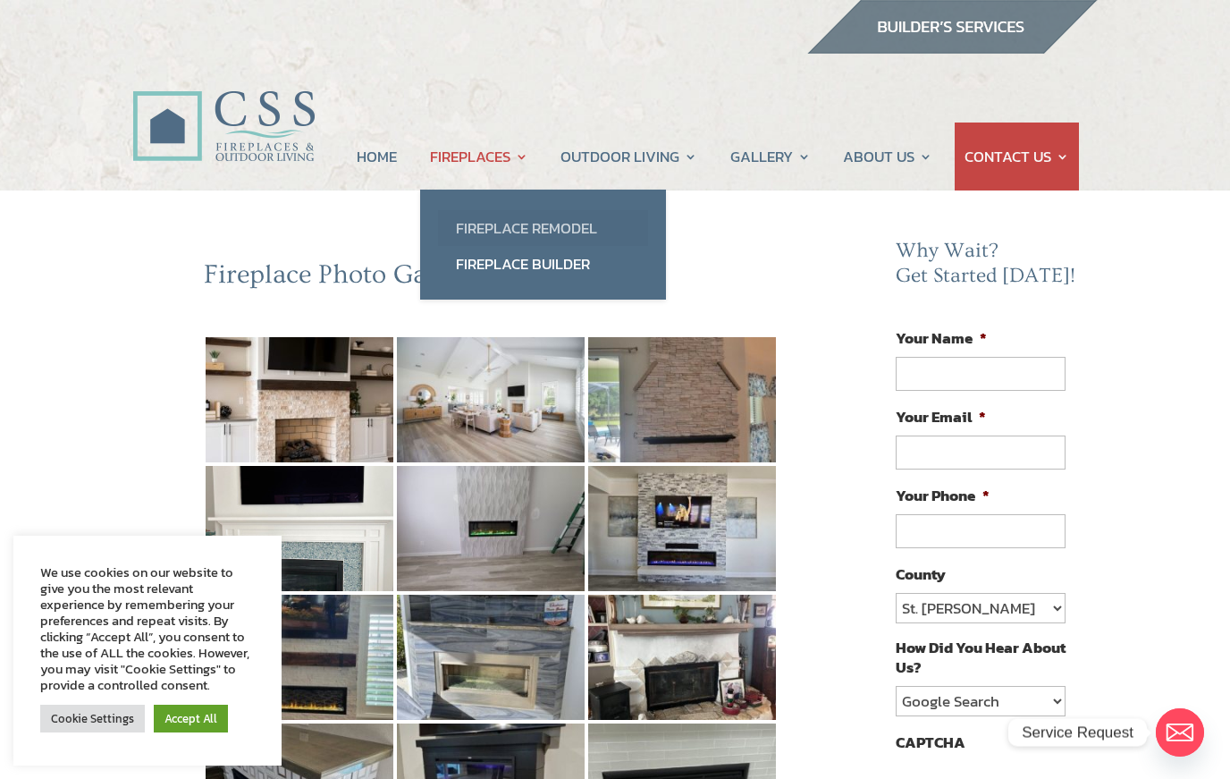
click at [579, 228] on link "Fireplace Remodel" at bounding box center [543, 228] width 210 height 36
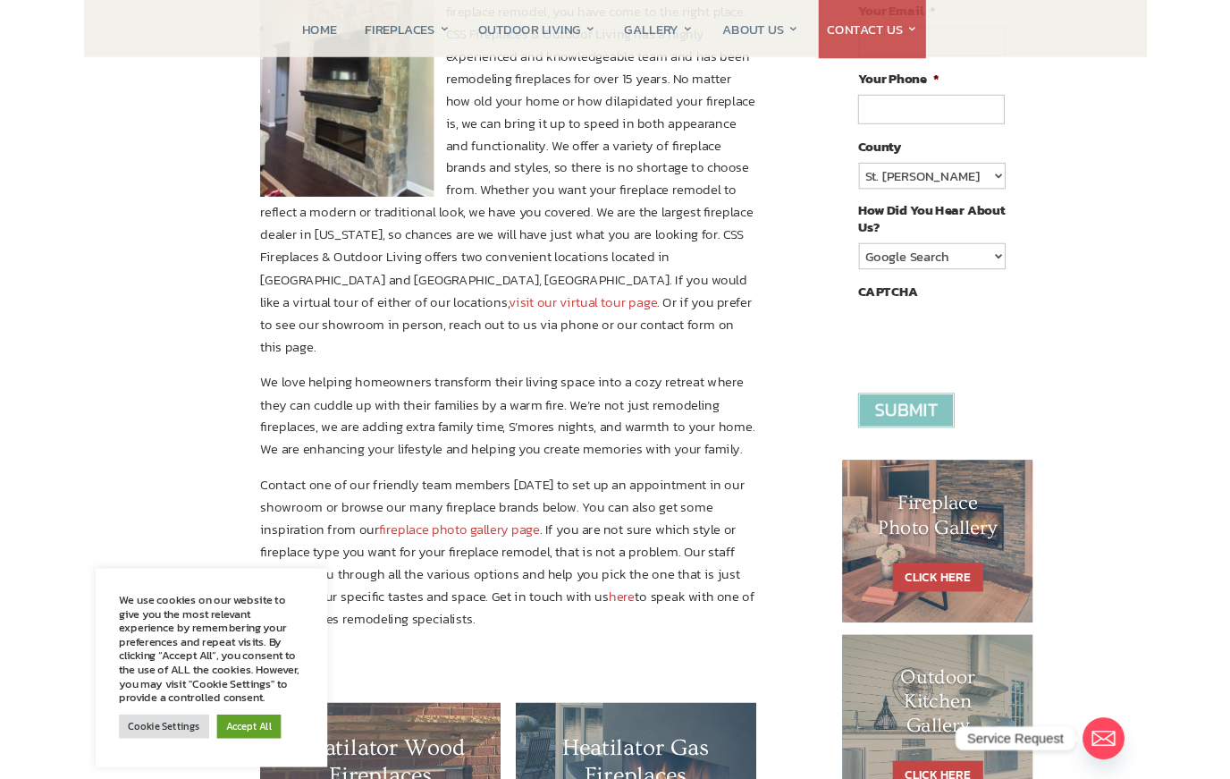
scroll to position [396, 0]
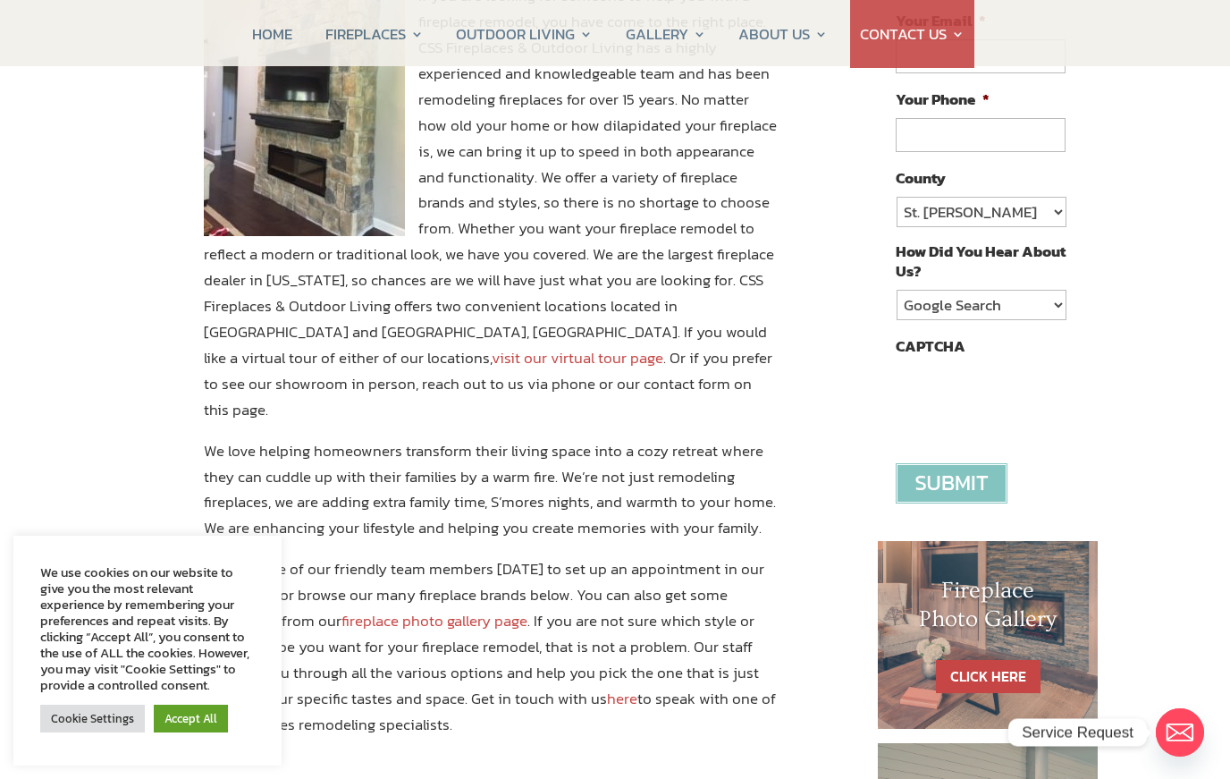
click at [492, 346] on link "visit our virtual tour page" at bounding box center [578, 357] width 172 height 23
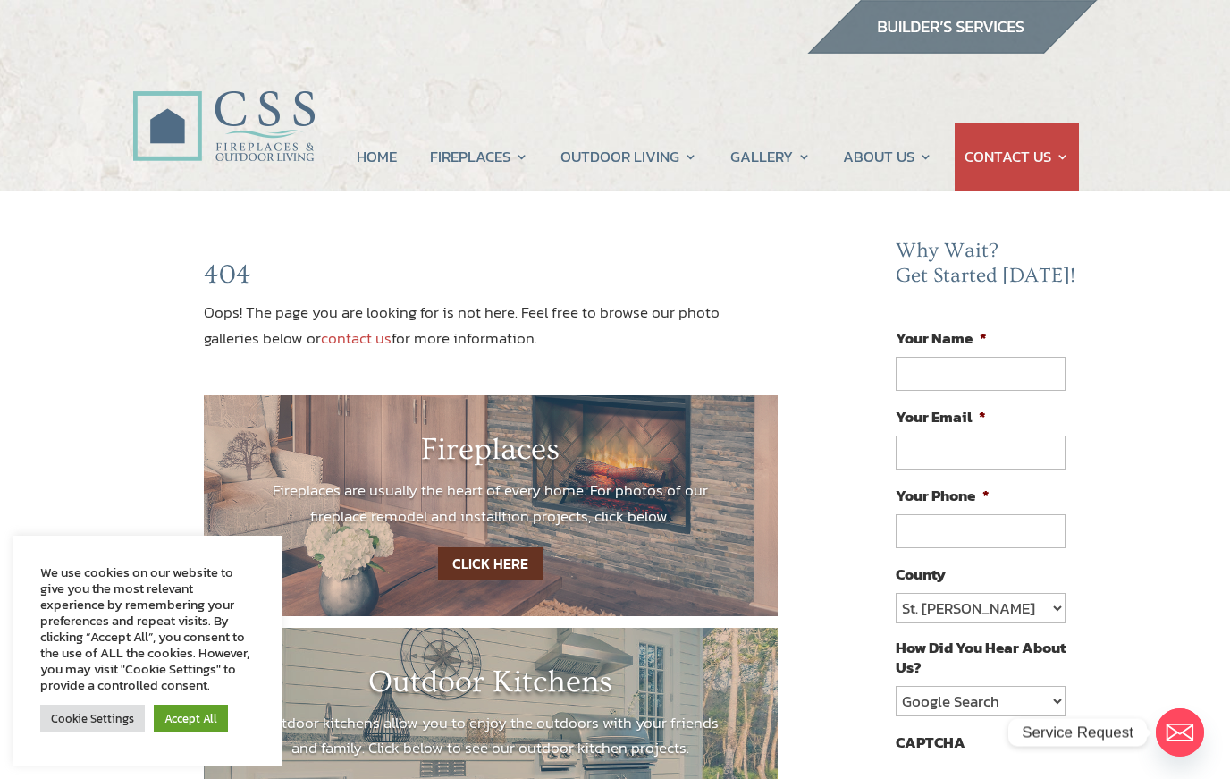
click at [496, 570] on link "CLICK HERE" at bounding box center [490, 563] width 105 height 33
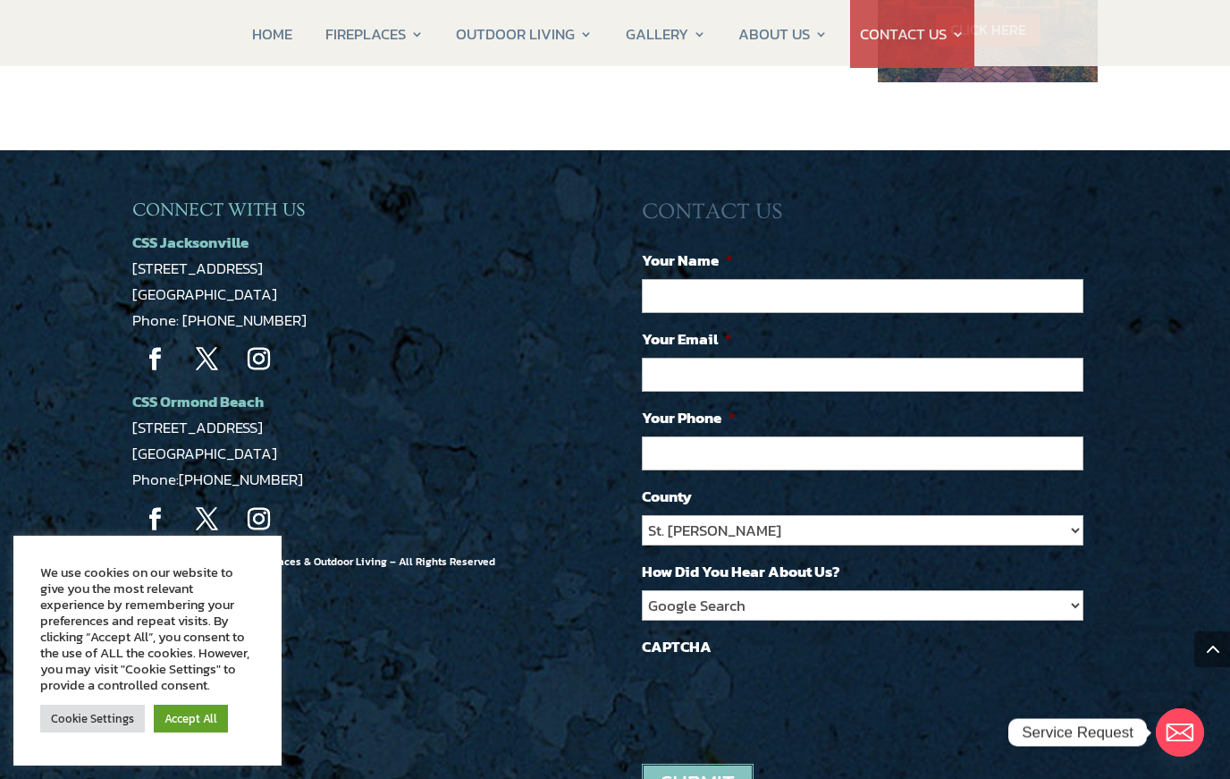
scroll to position [1469, 0]
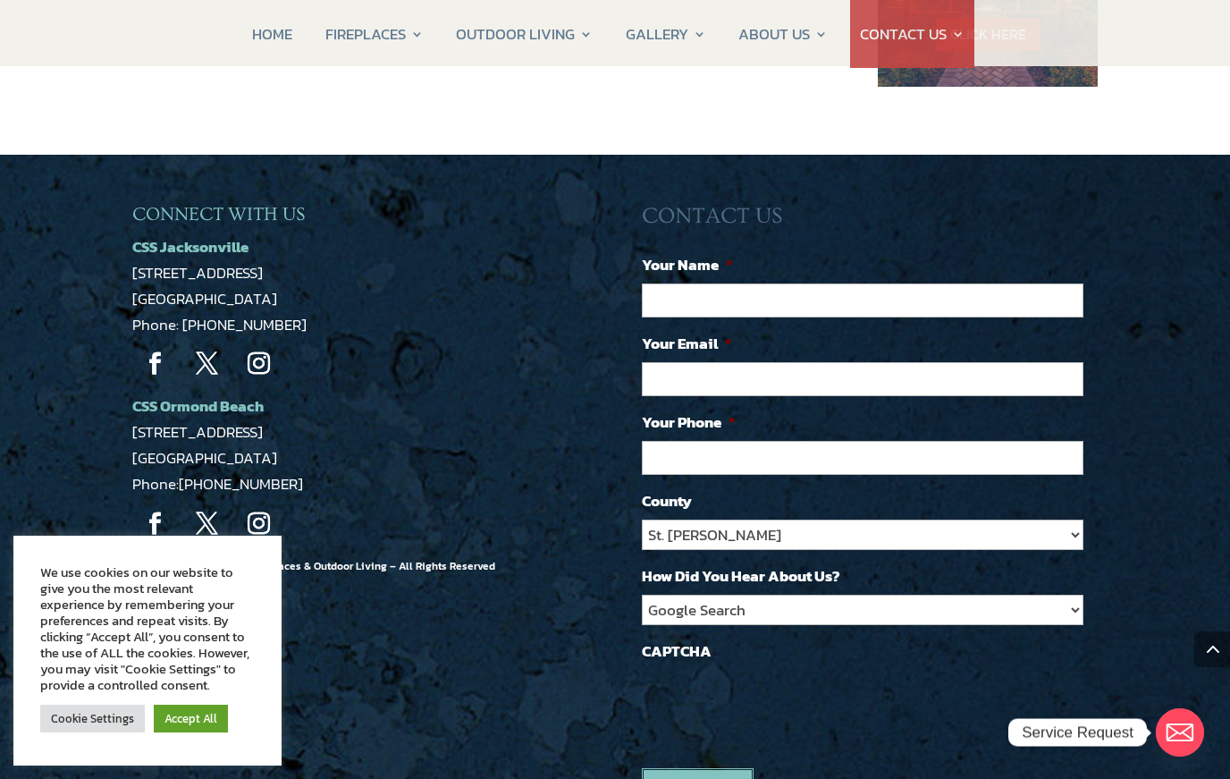
drag, startPoint x: 0, startPoint y: 0, endPoint x: -1, endPoint y: -1470, distance: 1470.0
